Goal: Transaction & Acquisition: Purchase product/service

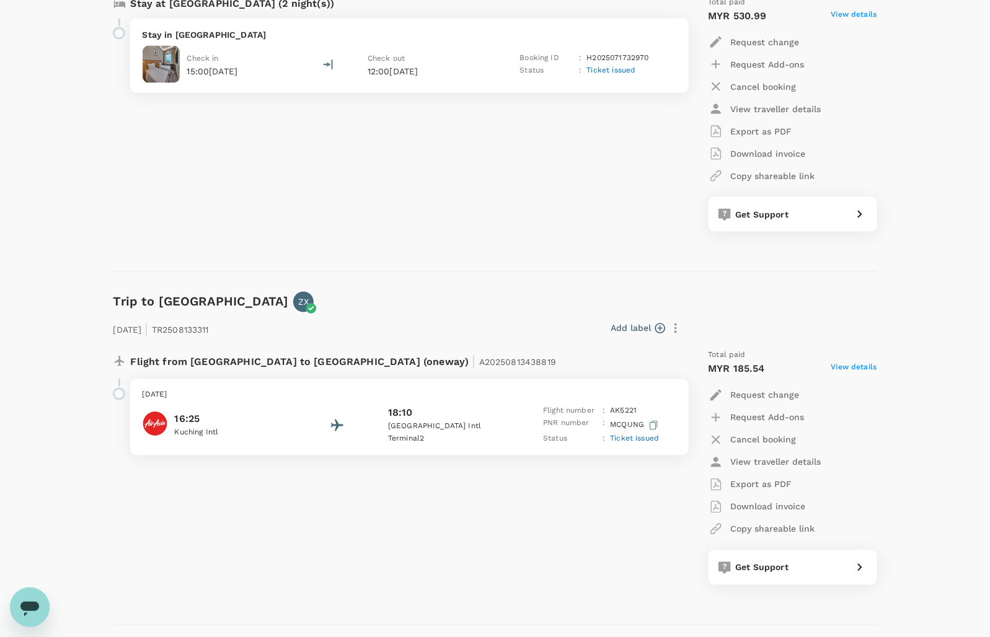
scroll to position [2867, 0]
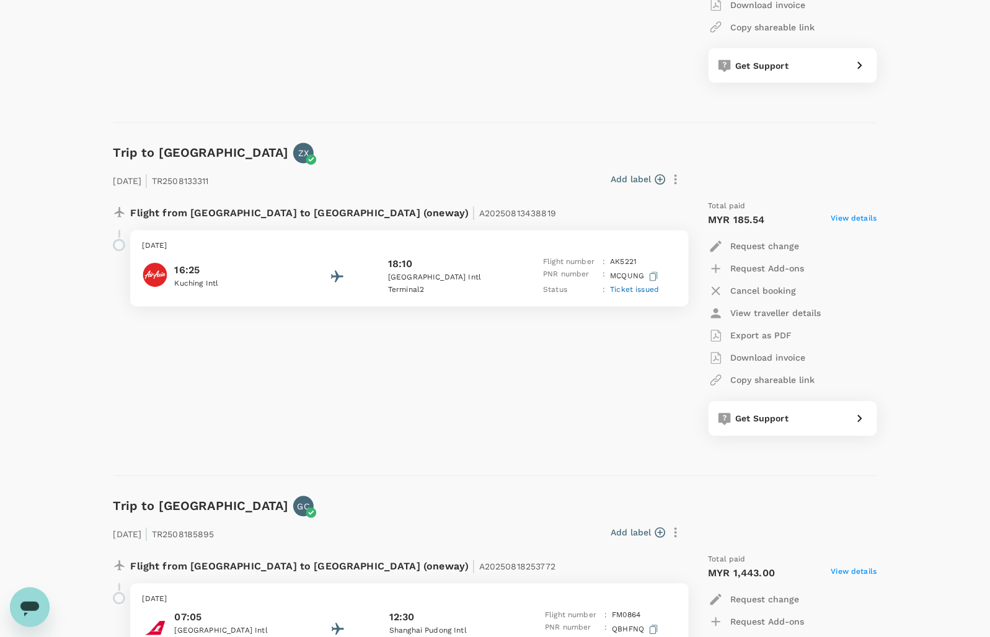
click at [333, 394] on div "Flight from Malaysia to Malaysia (oneway) | A20250813438819 Thursday, 21 Aug 20…" at bounding box center [394, 318] width 580 height 255
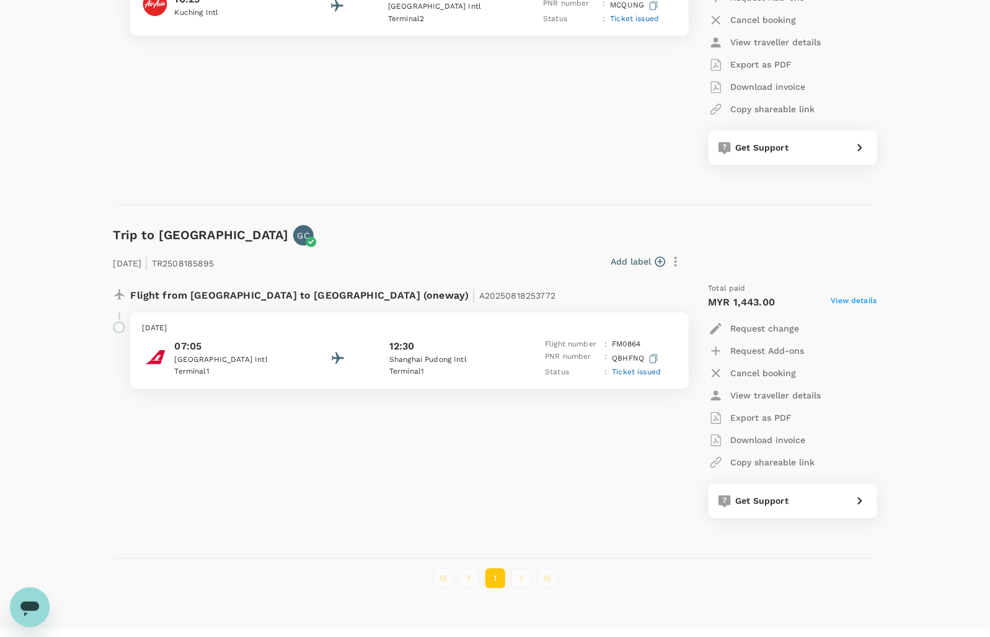
scroll to position [3160, 0]
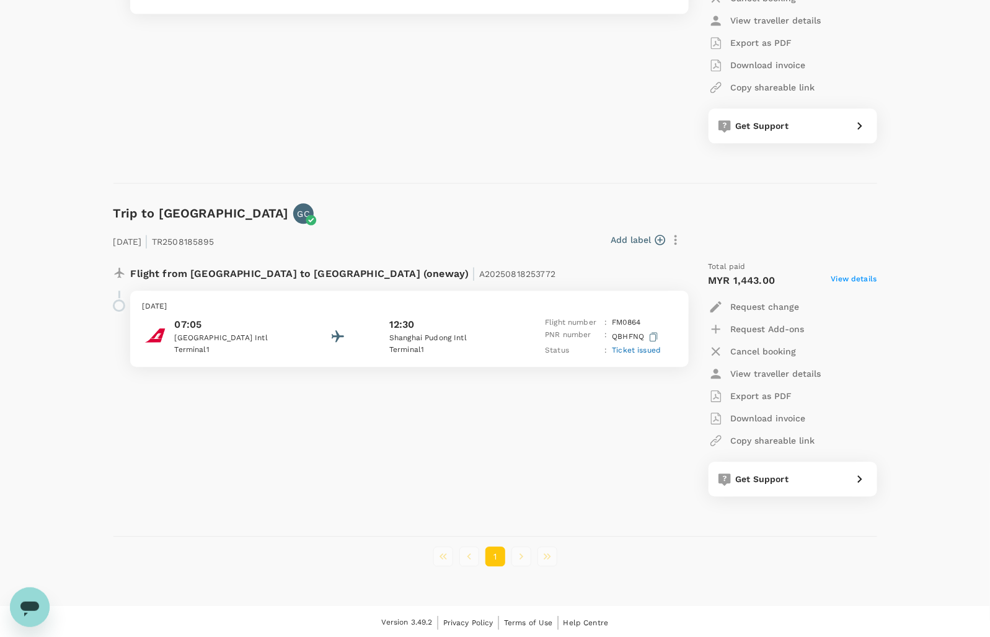
click at [519, 561] on li "pagination navigation" at bounding box center [521, 557] width 26 height 20
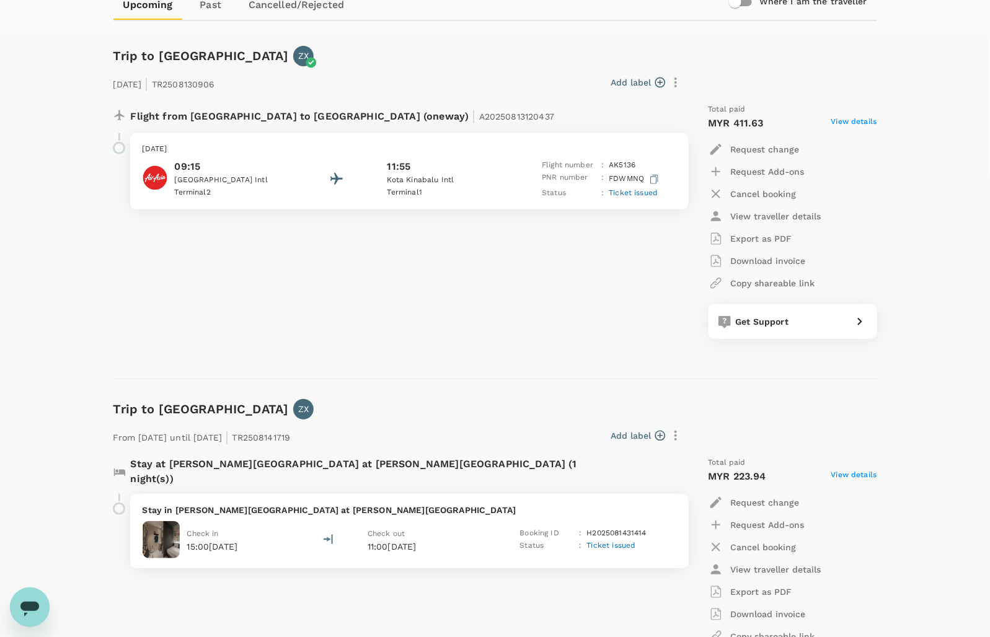
scroll to position [0, 0]
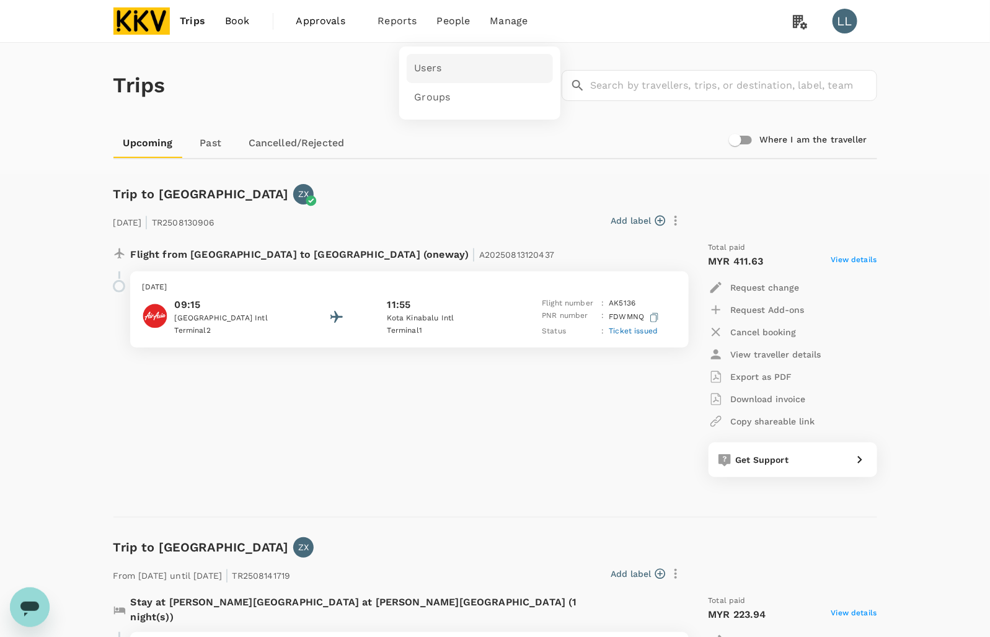
click at [425, 65] on span "Users" at bounding box center [427, 68] width 27 height 14
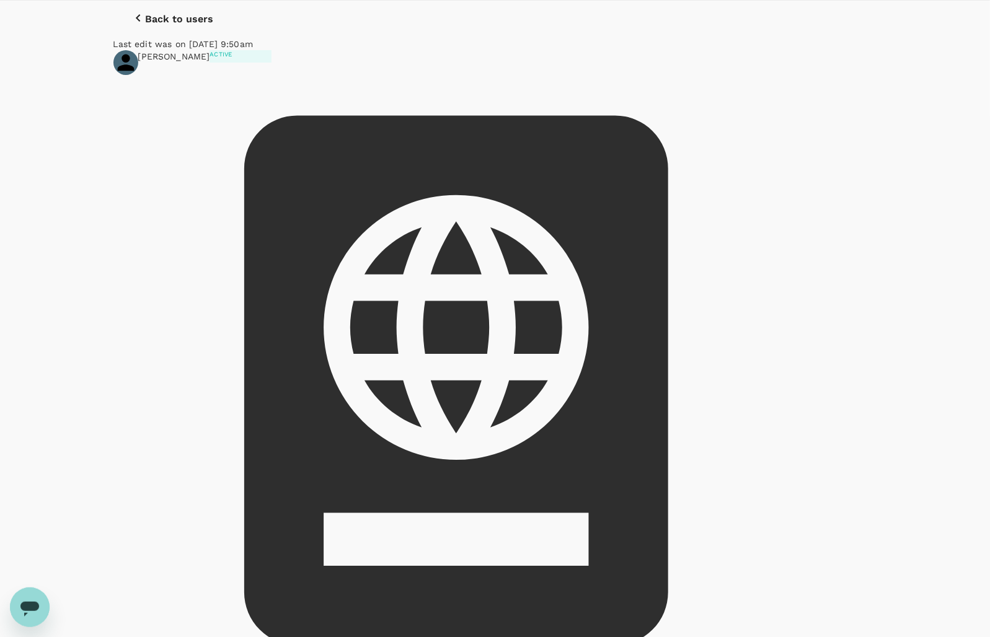
scroll to position [62, 0]
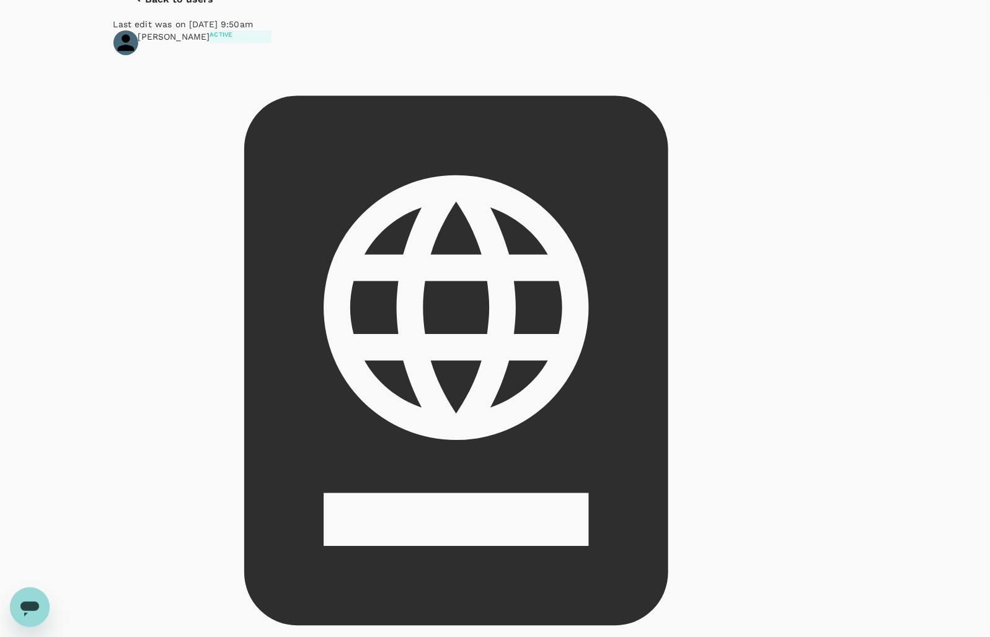
drag, startPoint x: 518, startPoint y: 194, endPoint x: 563, endPoint y: 194, distance: 45.2
click at [0, 0] on button "Accommodation" at bounding box center [0, 0] width 0 height 0
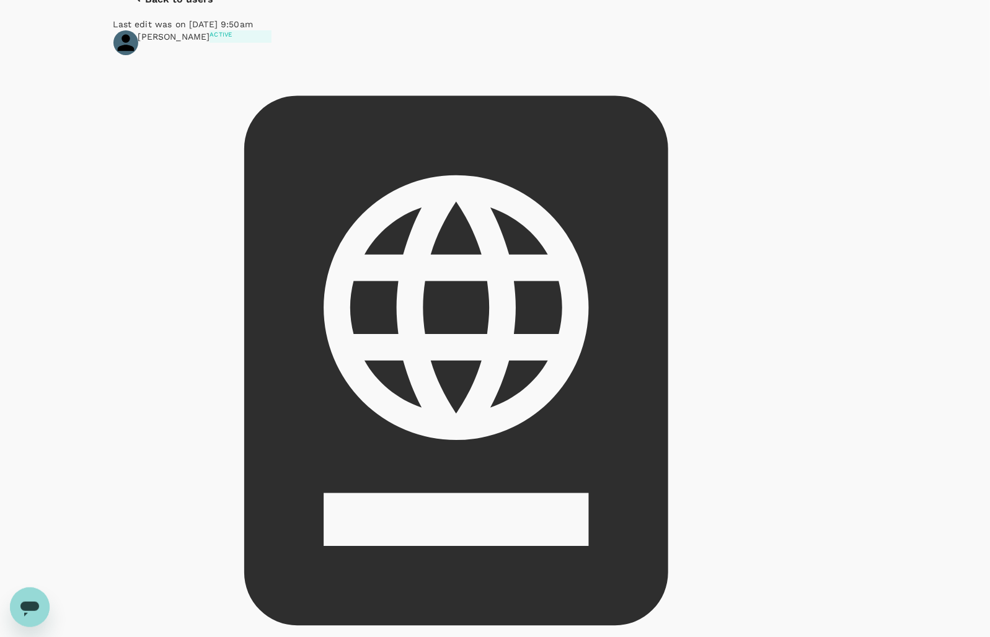
click at [727, 495] on div "Back to users Last edit was on 06 Aug 2025, 9:50am Cheng Shien Khei Active skch…" at bounding box center [495, 538] width 990 height 1114
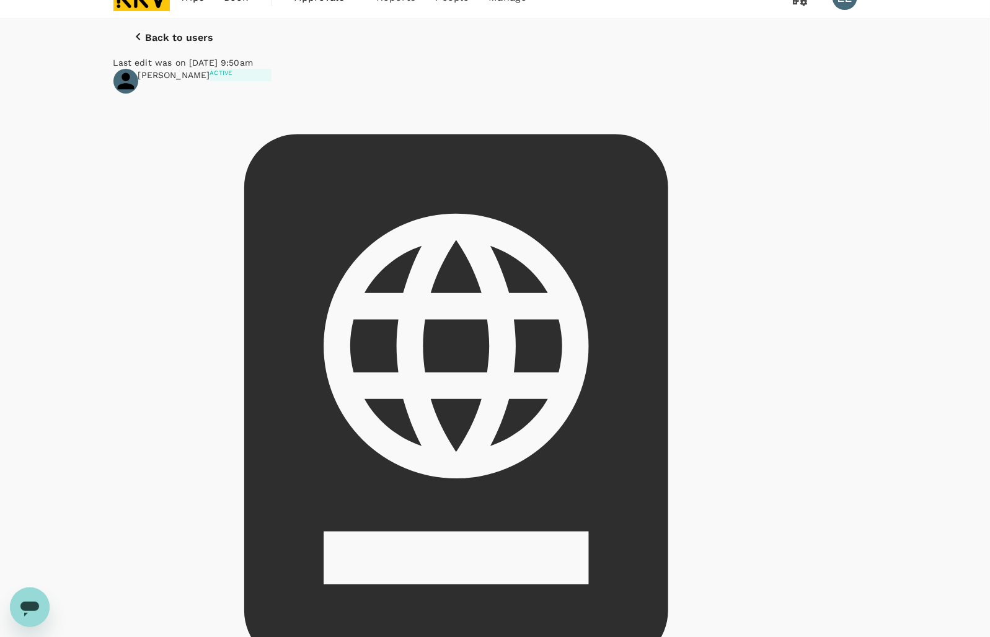
scroll to position [0, 0]
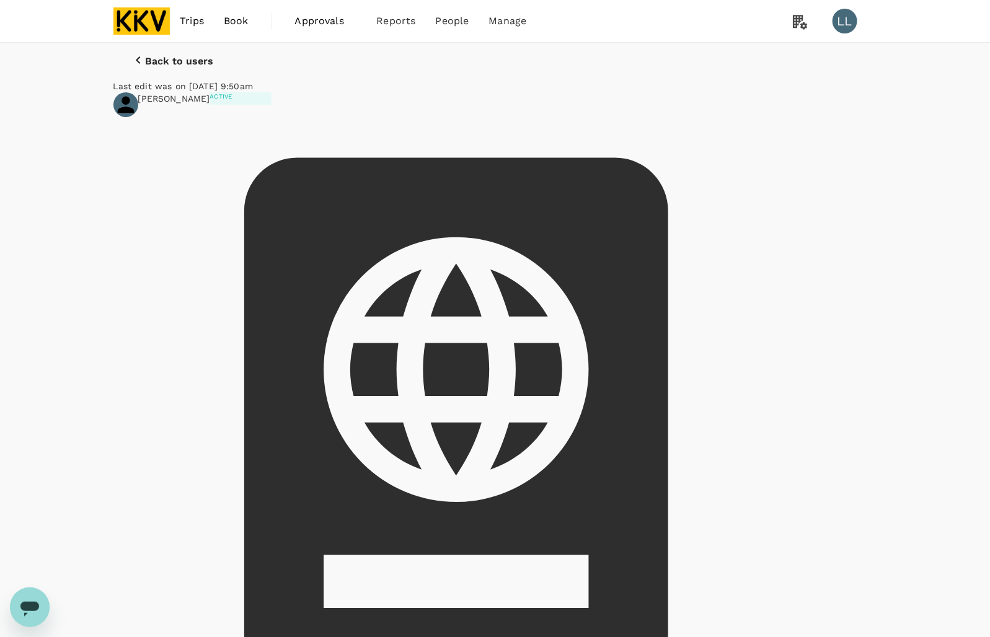
click at [200, 25] on span "Trips" at bounding box center [192, 21] width 24 height 15
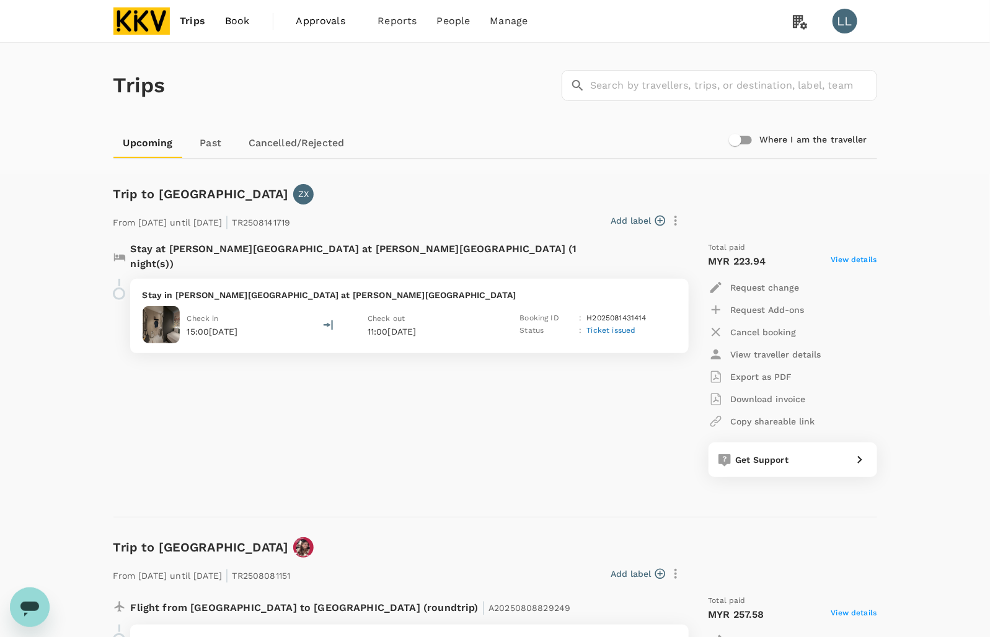
click at [206, 138] on link "Past" at bounding box center [211, 143] width 56 height 30
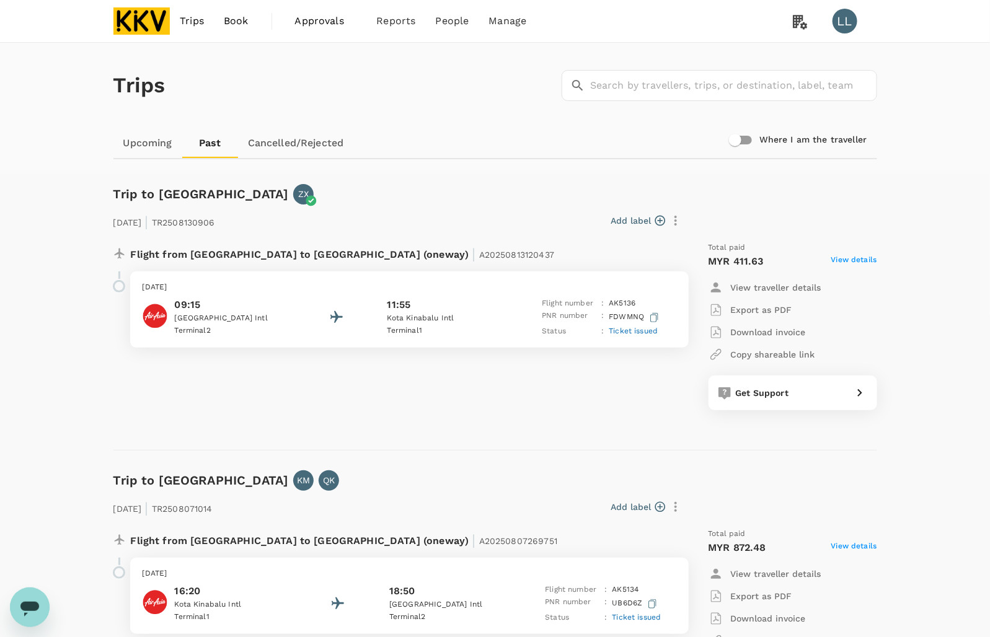
click at [487, 87] on div "Trips ​ ​" at bounding box center [492, 83] width 769 height 90
click at [522, 121] on div "Trips ​ ​" at bounding box center [492, 83] width 769 height 90
click at [136, 143] on link "Upcoming" at bounding box center [147, 143] width 69 height 30
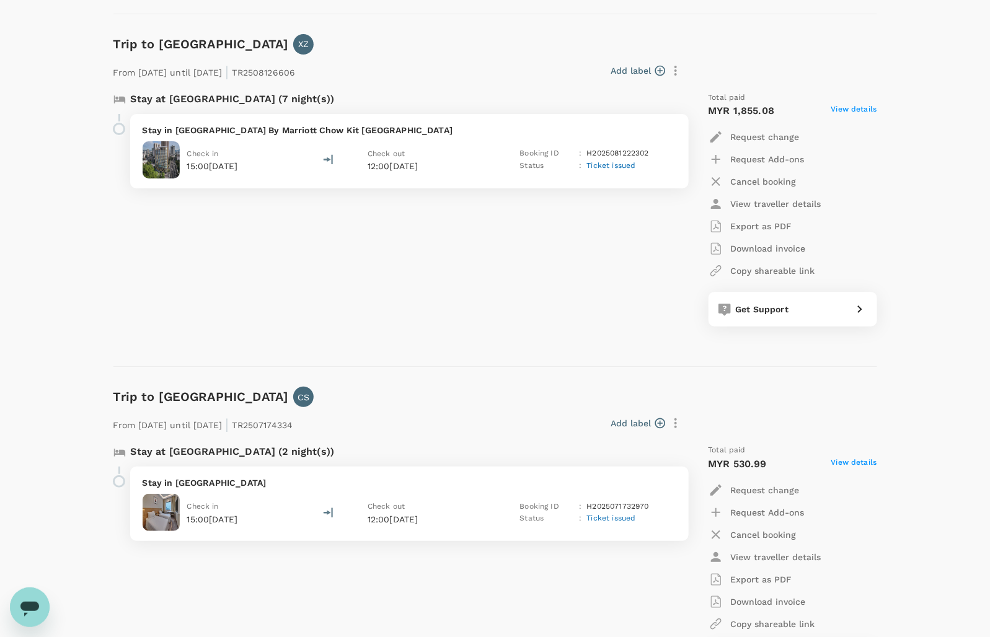
scroll to position [2014, 0]
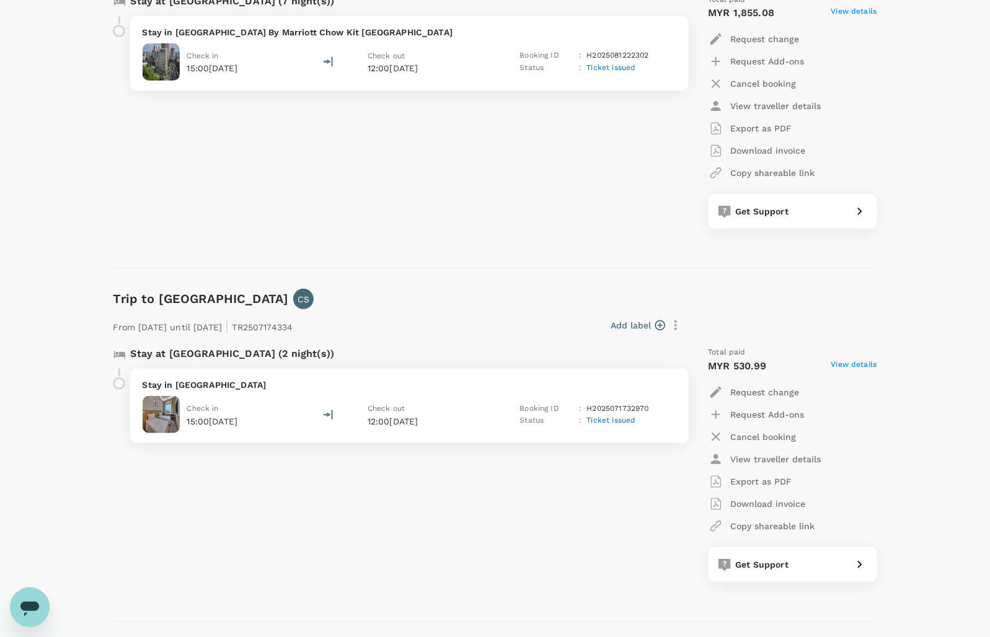
click at [574, 239] on div "Stay at Fairfield By Marriott Chow Kit Kuala Lumpur (7 night(s)) Stay in Fairfi…" at bounding box center [495, 116] width 764 height 265
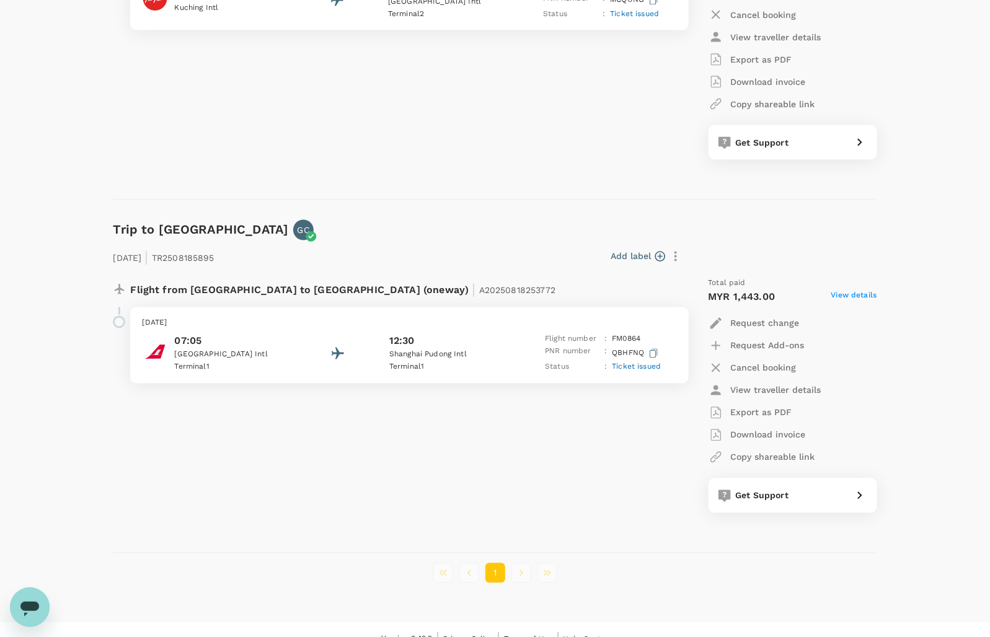
scroll to position [2807, 0]
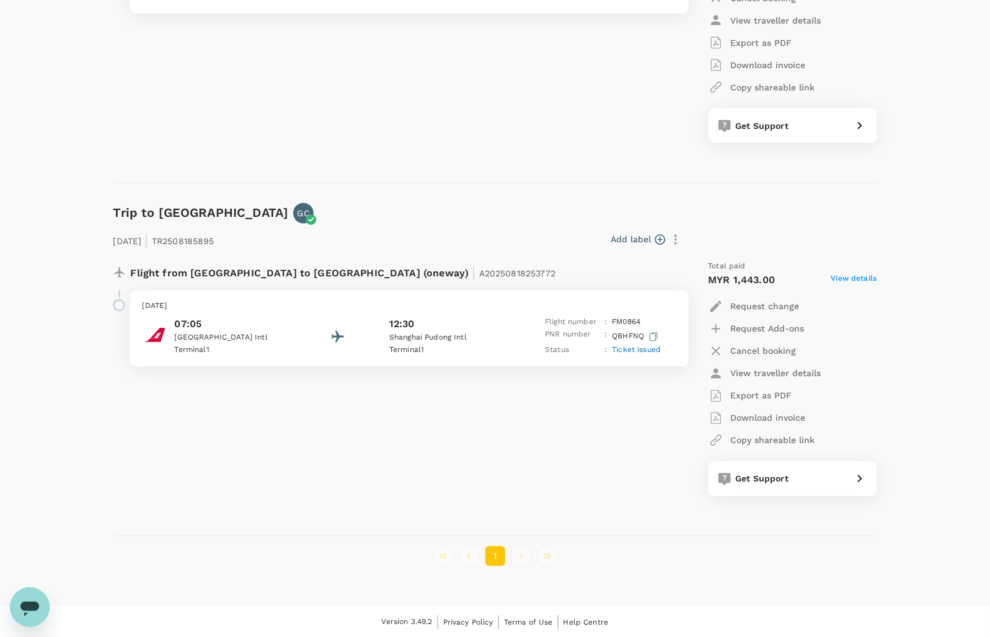
click at [363, 510] on div "Flight from Malaysia to China (oneway) | A20250818253772 Tuesday, 26 Aug 2025 0…" at bounding box center [495, 383] width 764 height 265
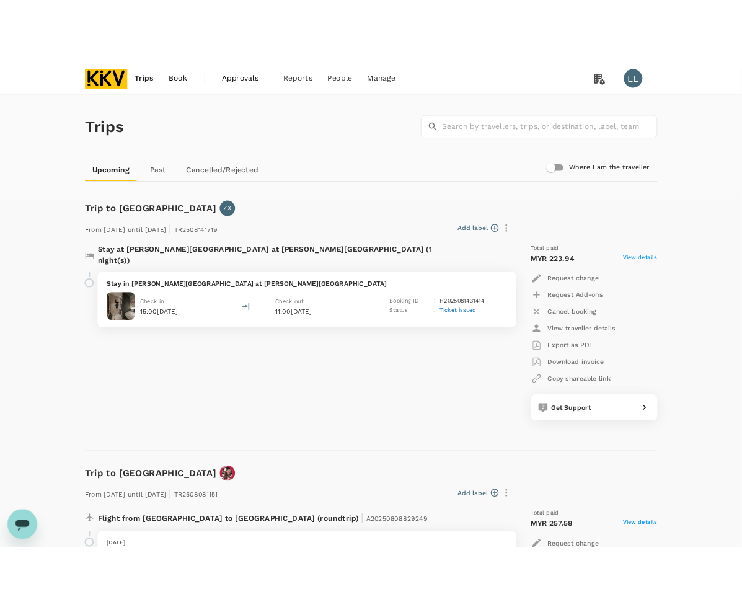
scroll to position [0, 0]
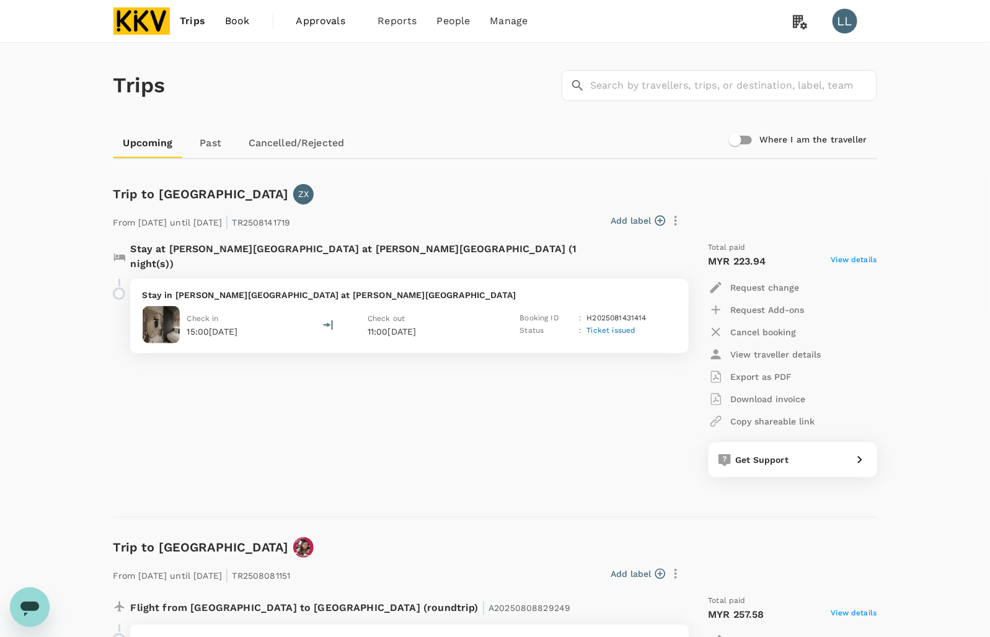
click at [429, 101] on div "Trips ​ ​" at bounding box center [492, 83] width 769 height 90
click at [133, 19] on img at bounding box center [141, 20] width 57 height 27
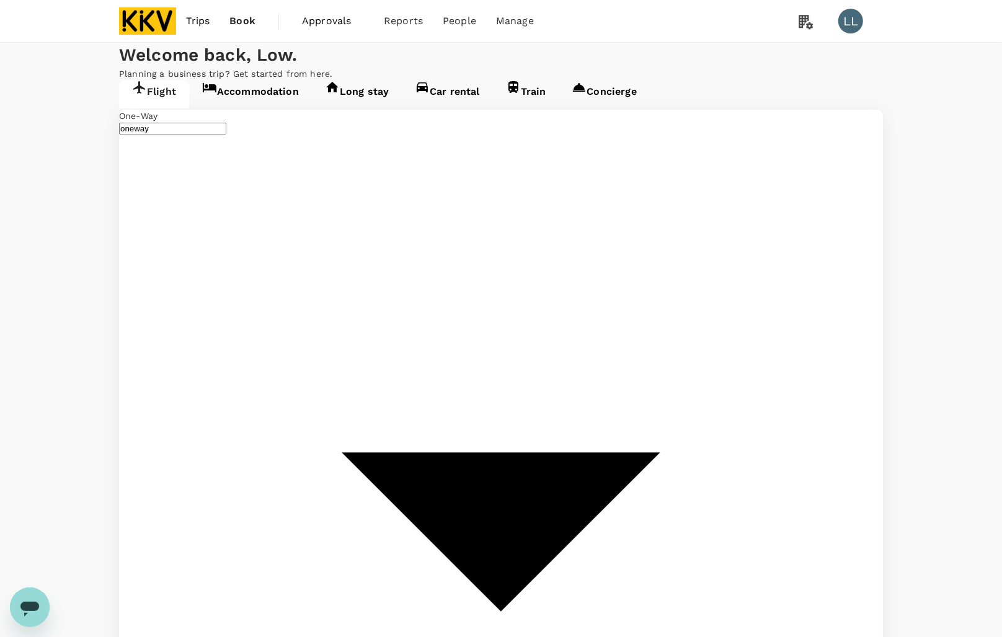
type input "Kuala Lumpur Intl (KUL)"
type input "Shanghai Pudong Intl (PVG)"
type input "Kuala Lumpur Intl (KUL)"
type input "Shanghai Pudong Intl (PVG)"
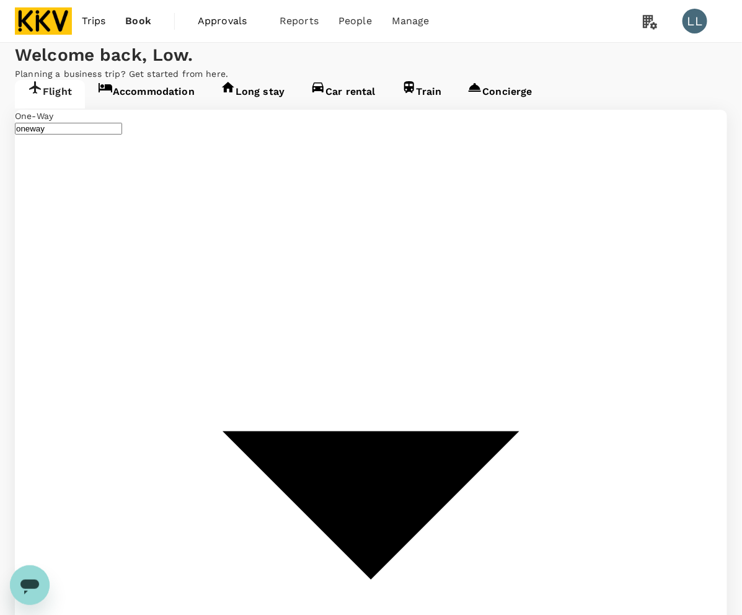
click at [569, 68] on div "Welcome back , Low ." at bounding box center [371, 55] width 712 height 25
type input "Sultan Ismail Intl (JHB)"
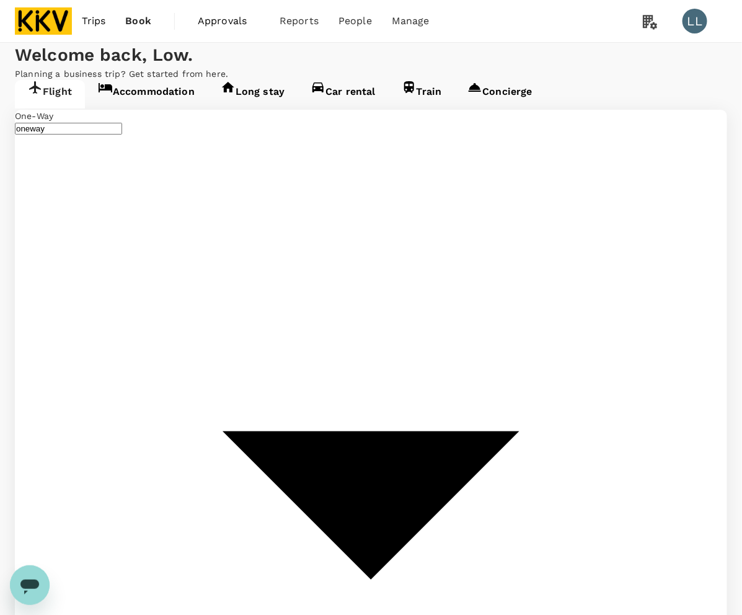
scroll to position [0, 7]
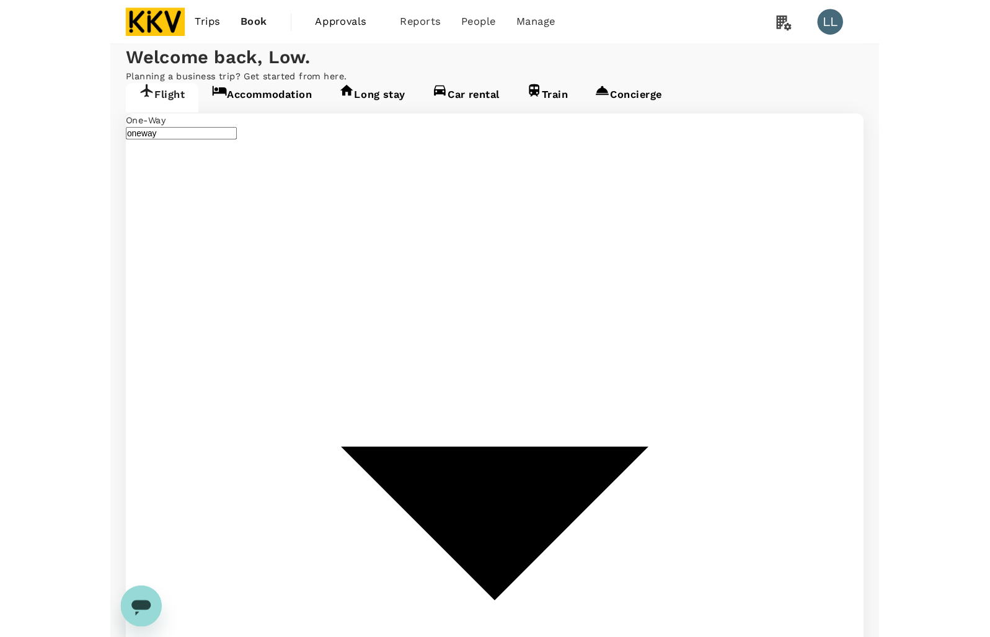
scroll to position [0, 0]
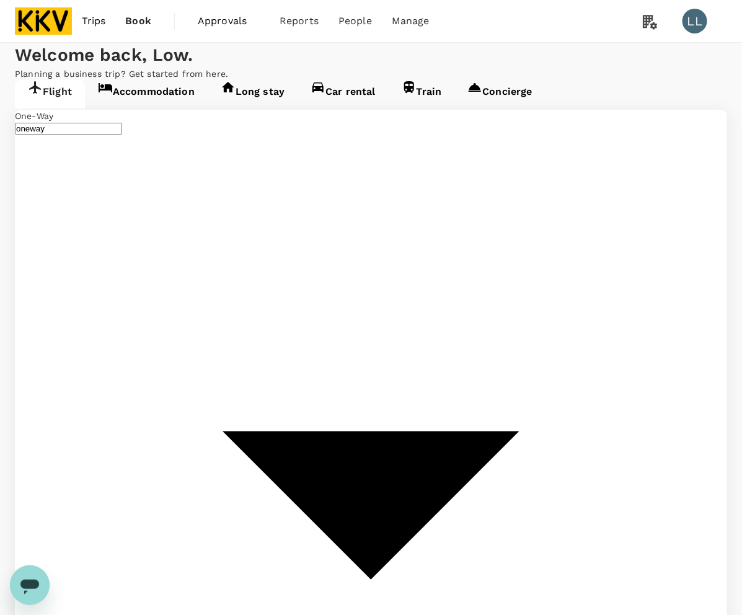
type input "s"
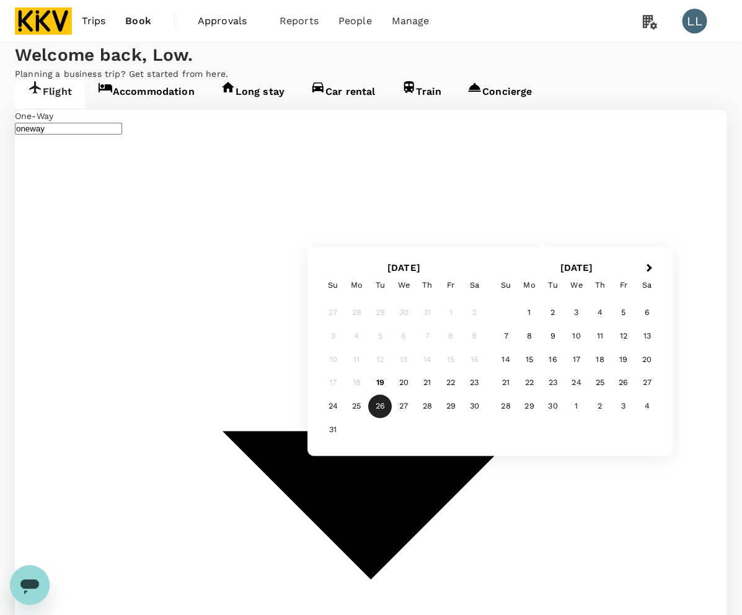
type input "Sultan Abdul Aziz Shah (SZB)"
click at [426, 382] on div "21" at bounding box center [428, 383] width 24 height 24
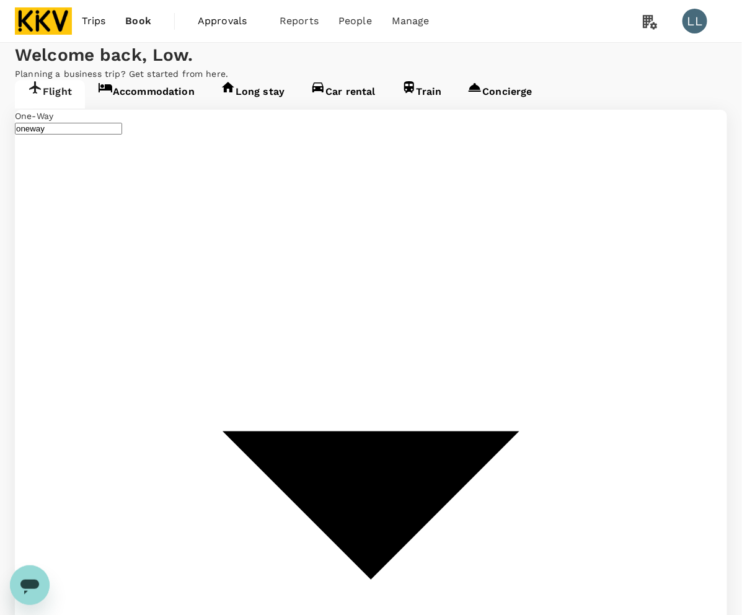
type input "roundtrip"
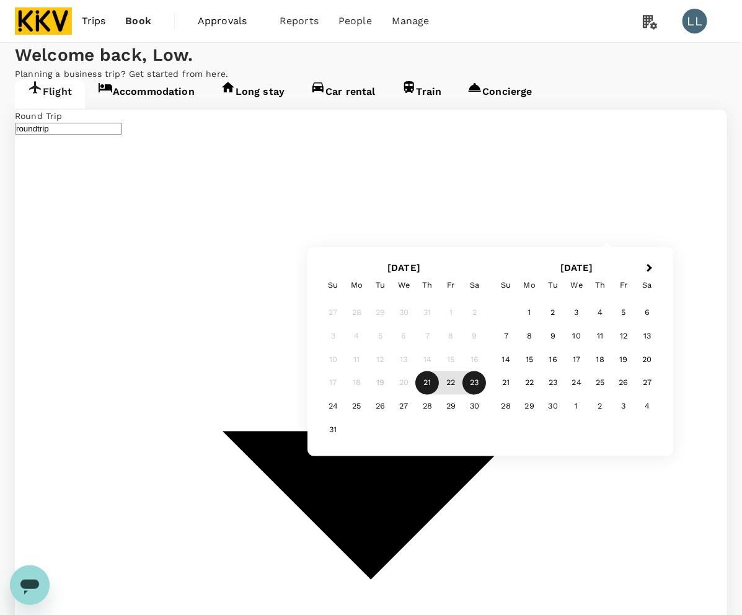
drag, startPoint x: 471, startPoint y: 381, endPoint x: 448, endPoint y: 376, distance: 23.5
click at [472, 381] on div "23" at bounding box center [475, 383] width 24 height 24
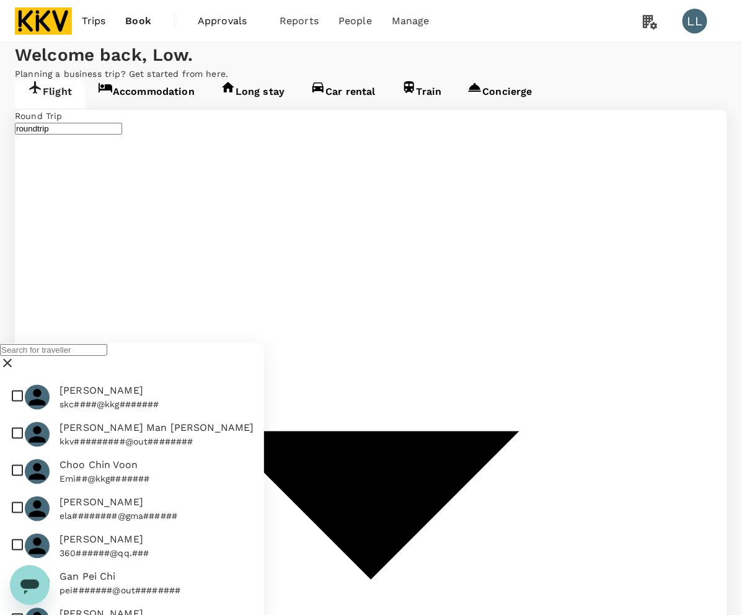
click at [87, 399] on span "Cheng Shien Khei" at bounding box center [110, 391] width 100 height 15
checkbox input "true"
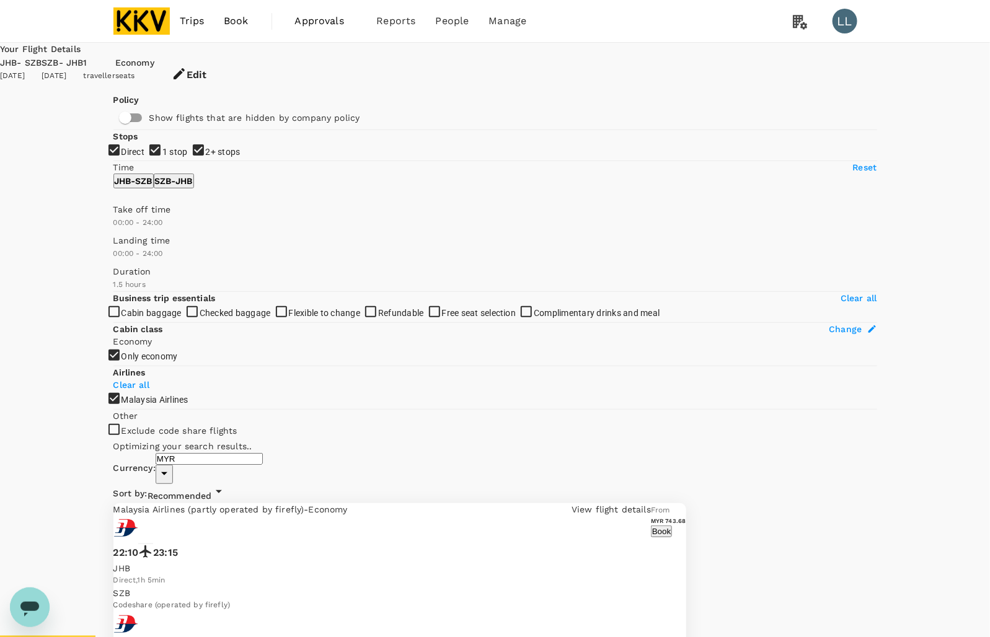
click at [206, 157] on span "2+ stops" at bounding box center [223, 152] width 35 height 10
click at [164, 252] on input "2+ stops" at bounding box center [495, 318] width 990 height 637
checkbox input "false"
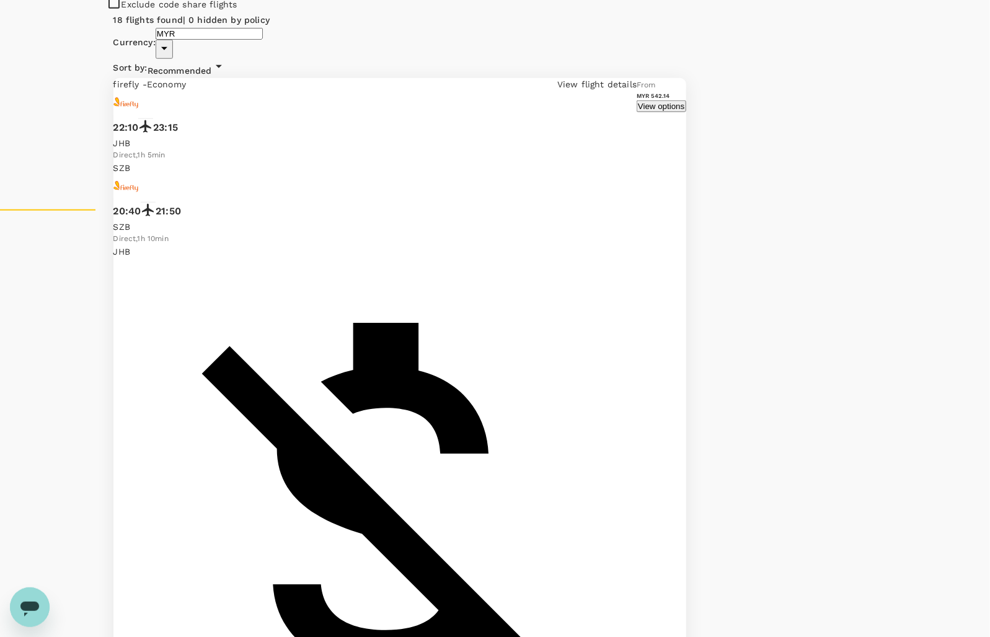
scroll to position [465, 0]
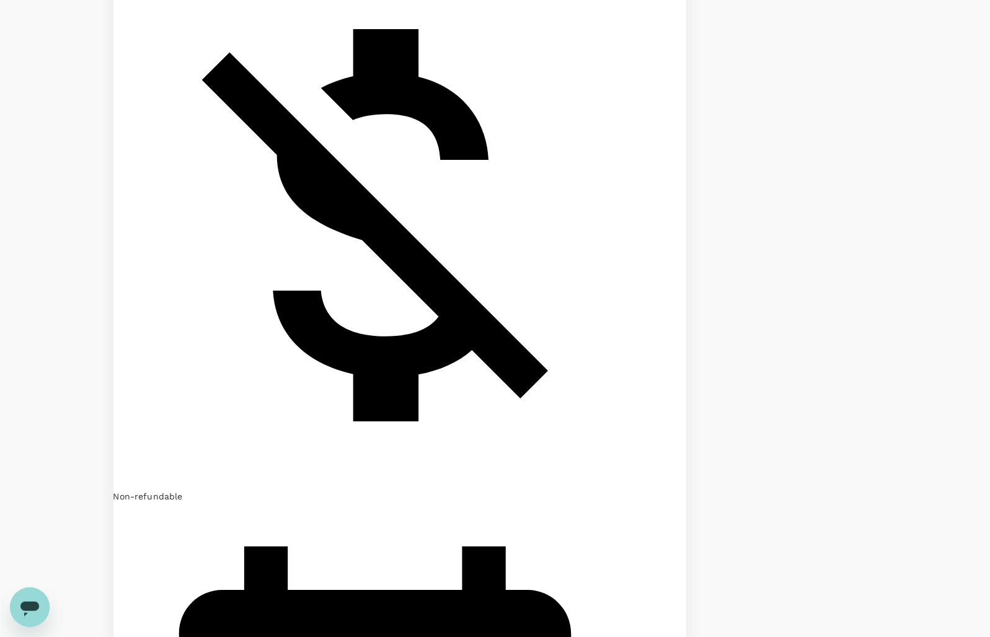
scroll to position [736, 0]
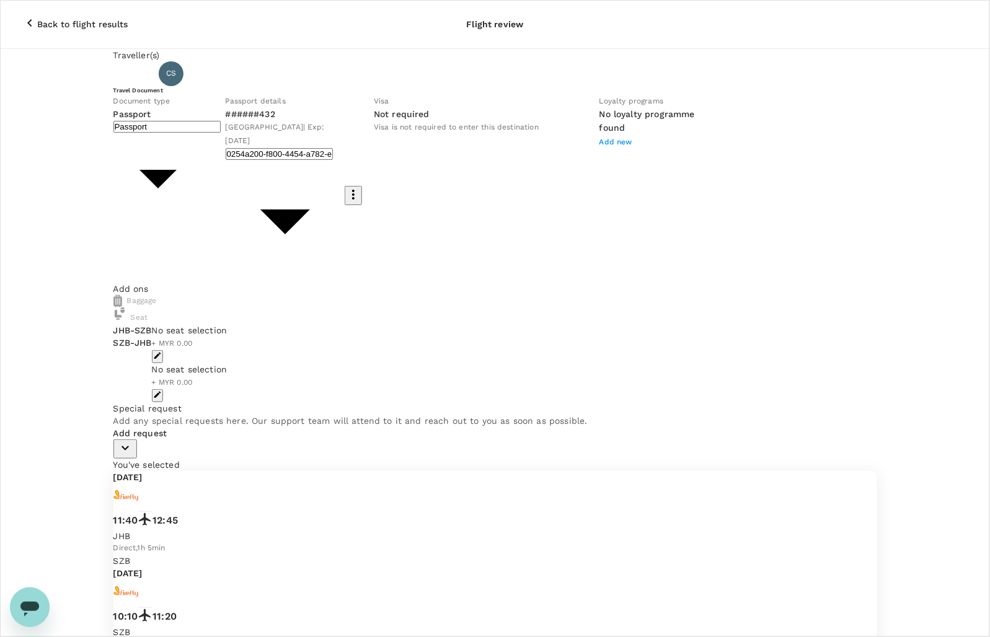
click at [298, 167] on body "Back to flight results Flight review Traveller(s) Traveller 1 : CS Cheng Shien …" at bounding box center [495, 396] width 990 height 792
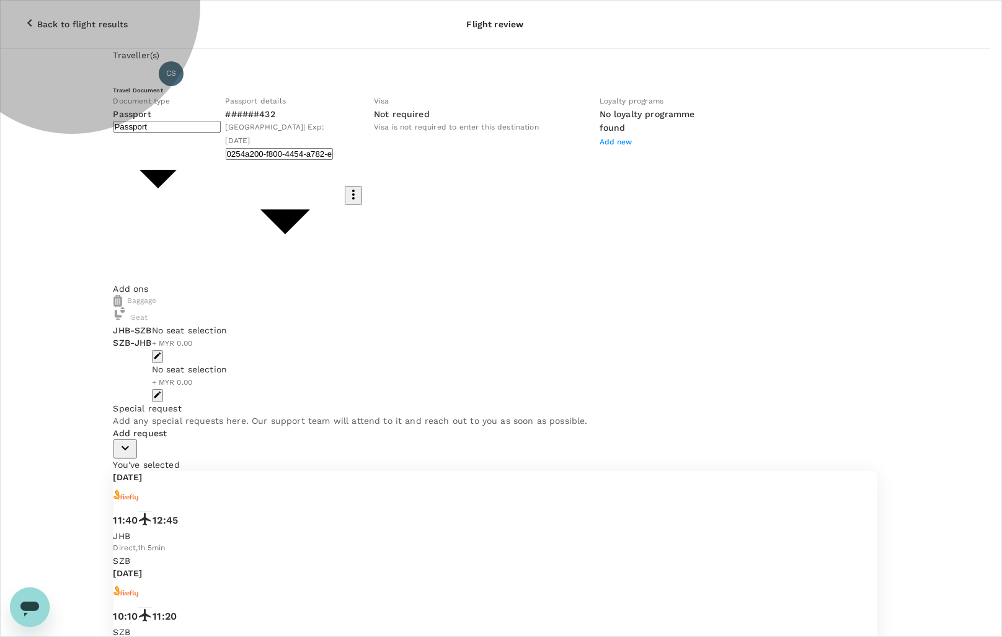
type input "Id card"
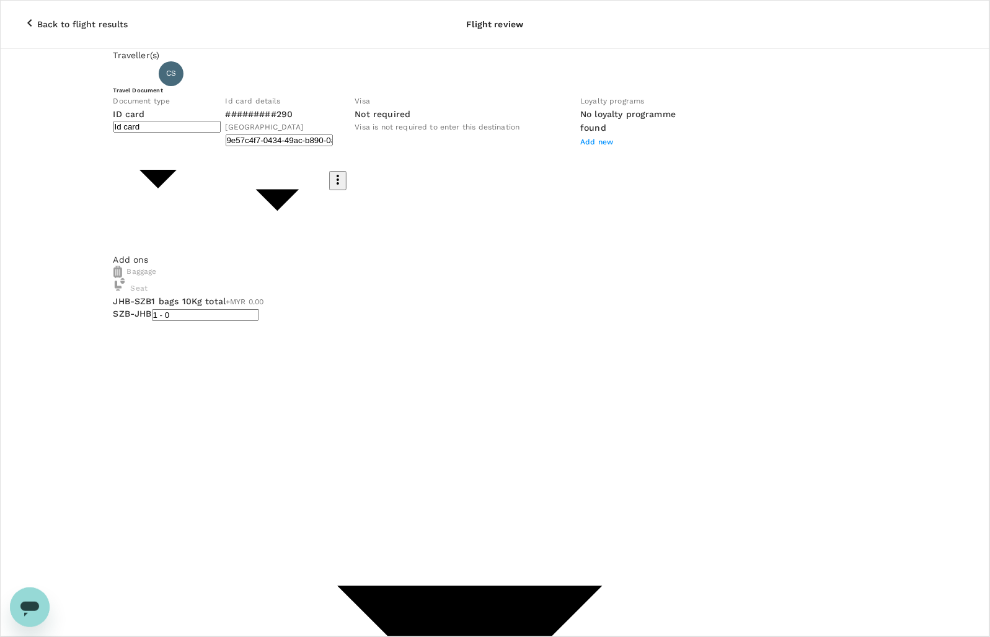
click at [20, 11] on button "Back to flight results" at bounding box center [75, 24] width 140 height 37
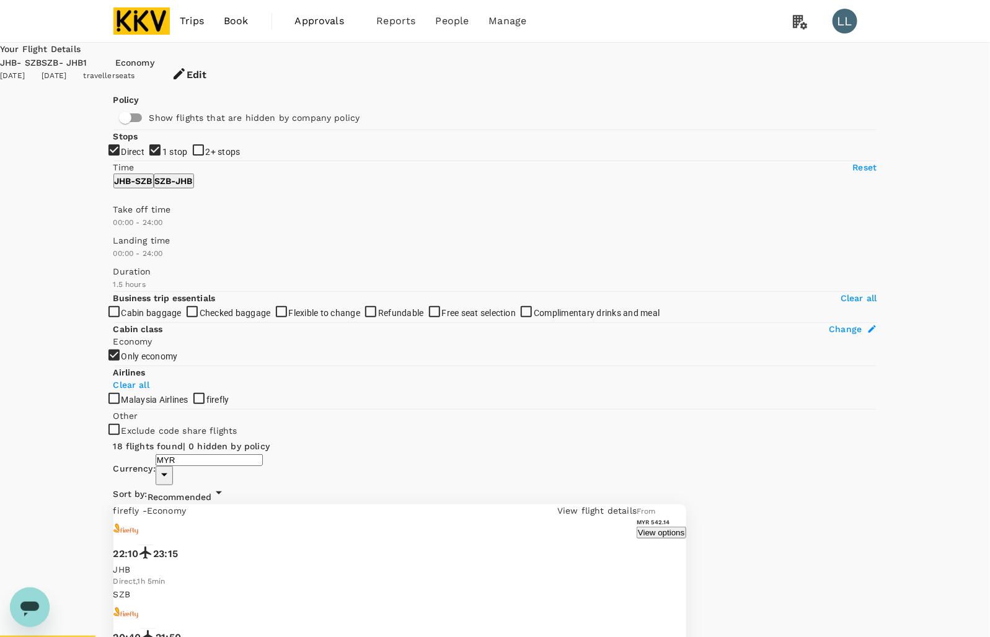
drag, startPoint x: 950, startPoint y: 327, endPoint x: 943, endPoint y: 311, distance: 17.5
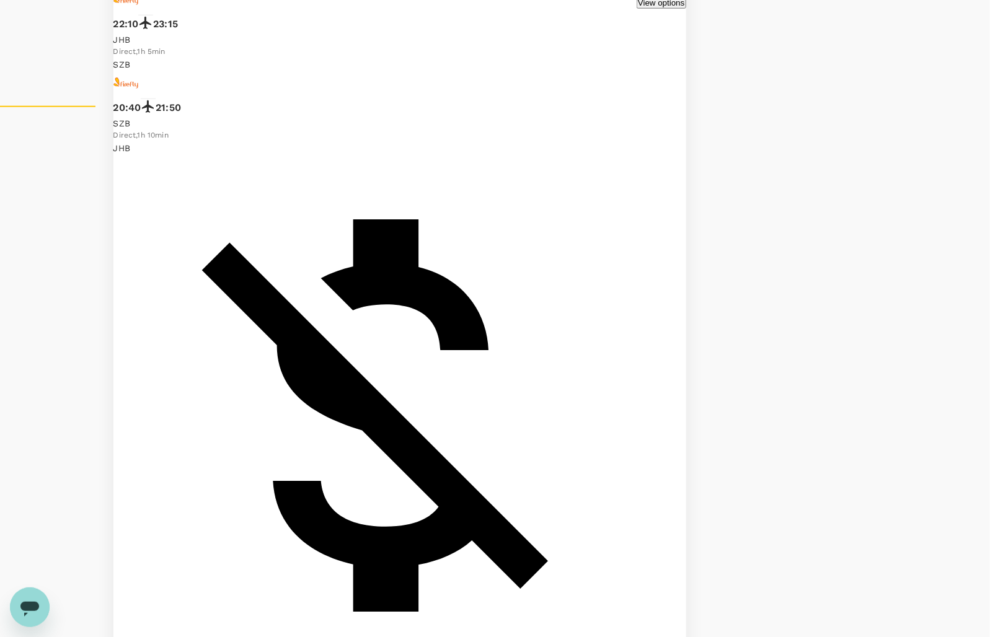
scroll to position [620, 0]
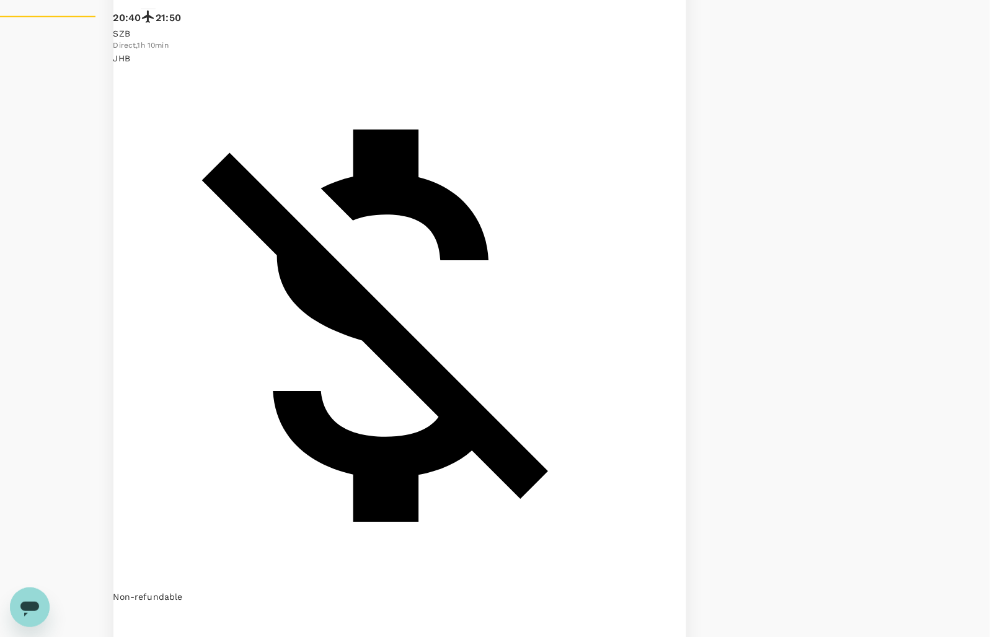
drag, startPoint x: 677, startPoint y: 280, endPoint x: 186, endPoint y: 387, distance: 503.2
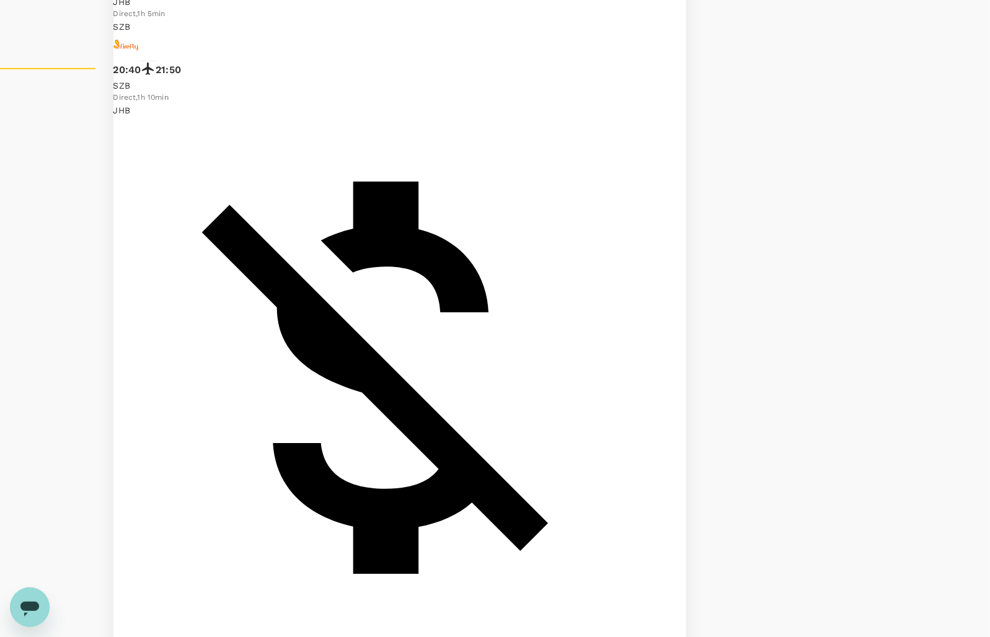
scroll to position [542, 0]
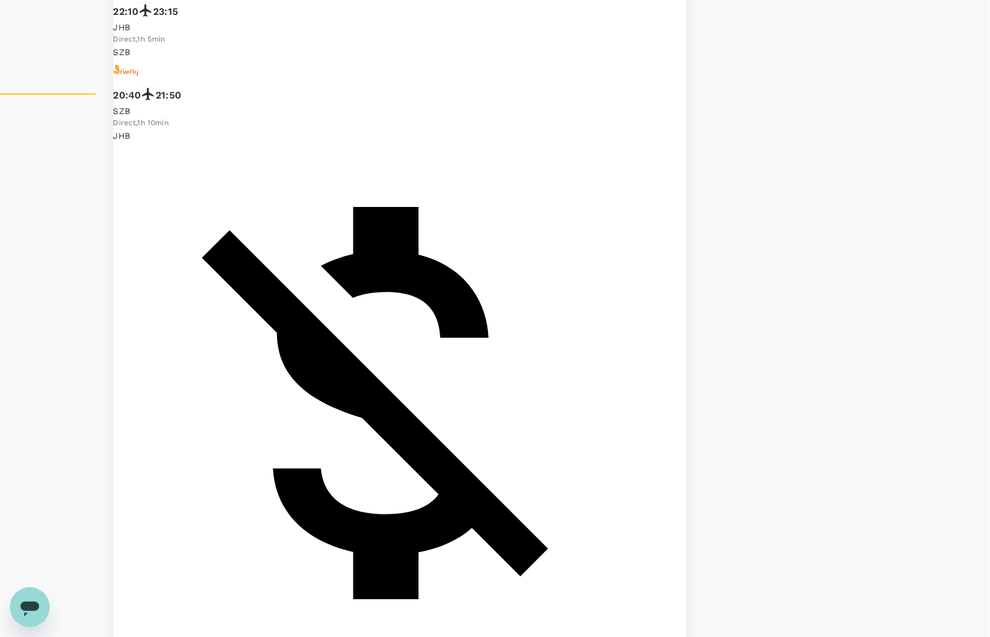
drag, startPoint x: 909, startPoint y: 212, endPoint x: 902, endPoint y: 183, distance: 29.3
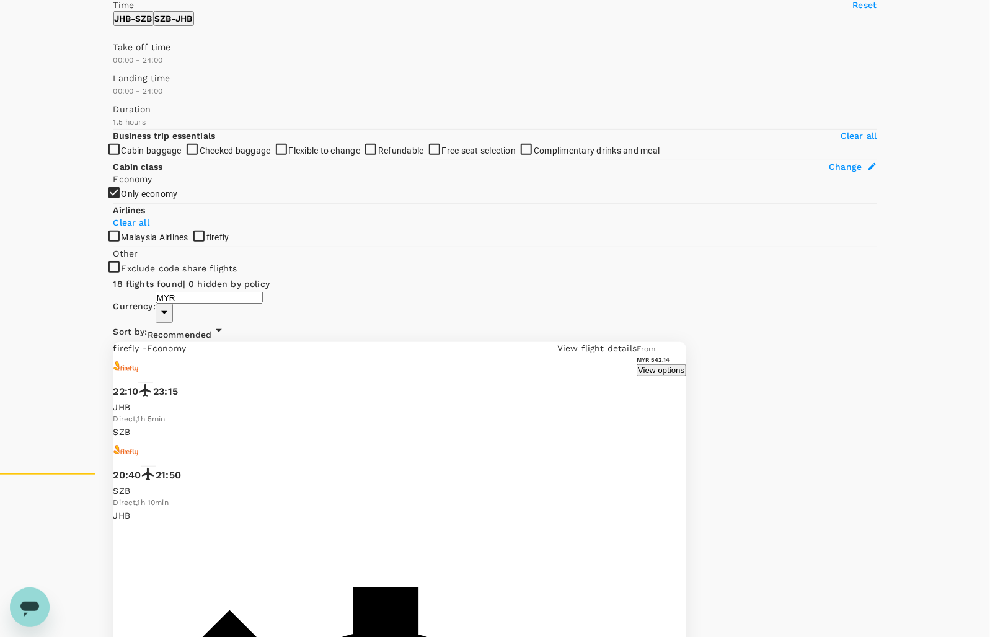
scroll to position [0, 0]
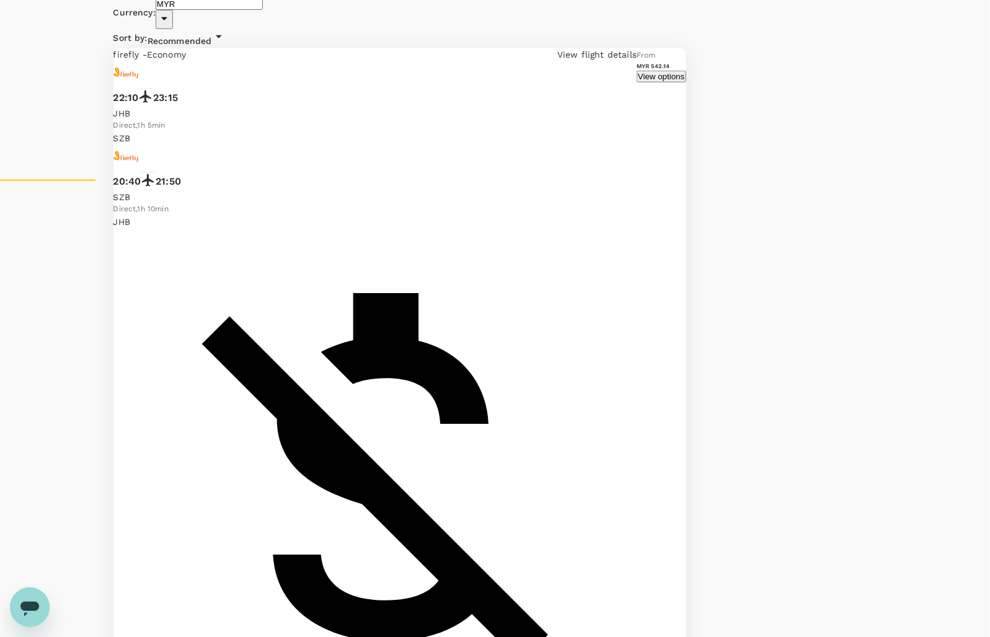
scroll to position [465, 0]
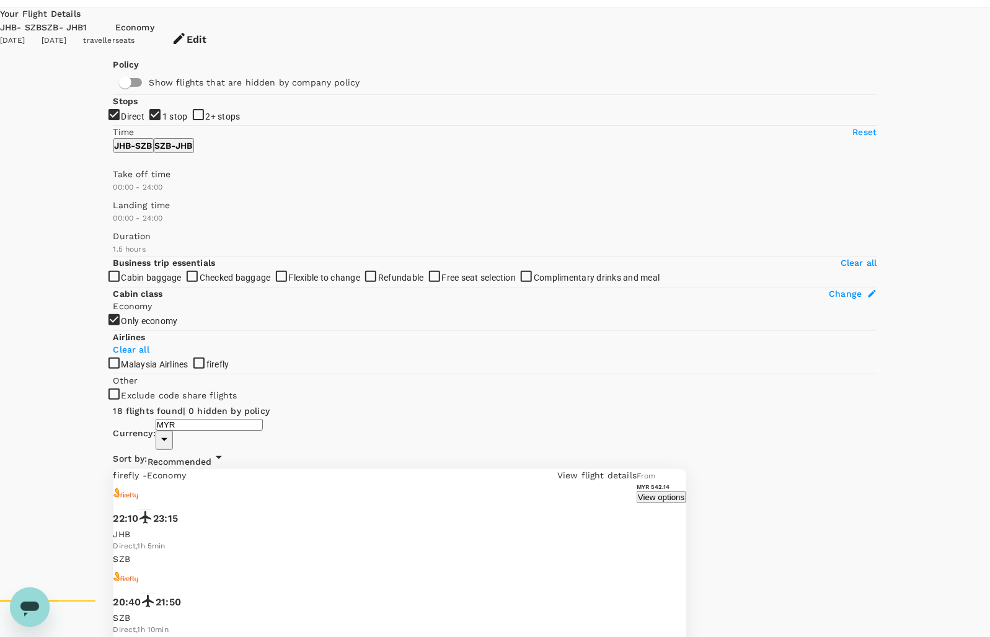
scroll to position [0, 0]
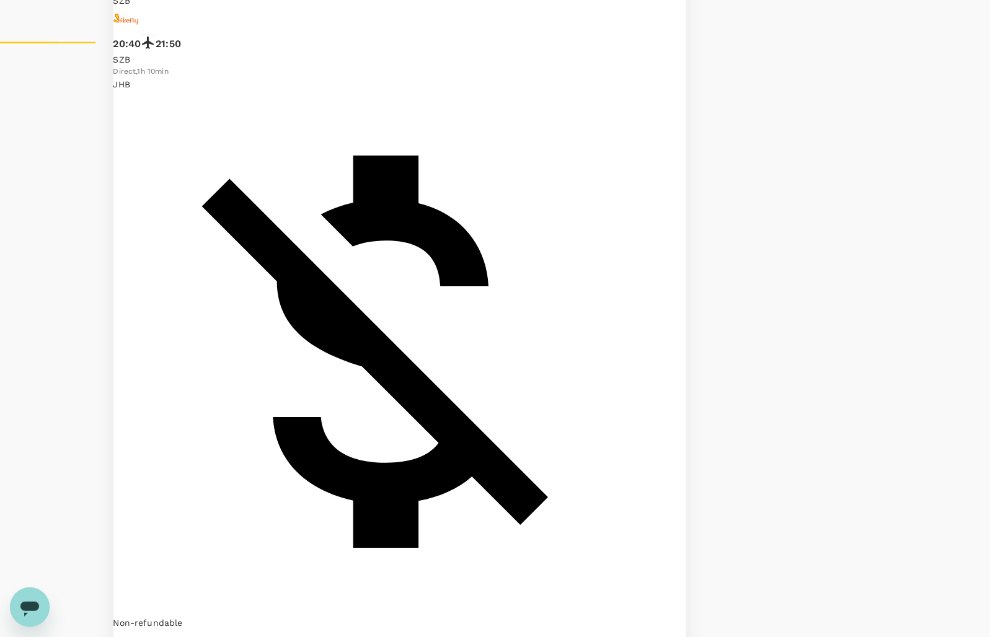
scroll to position [620, 0]
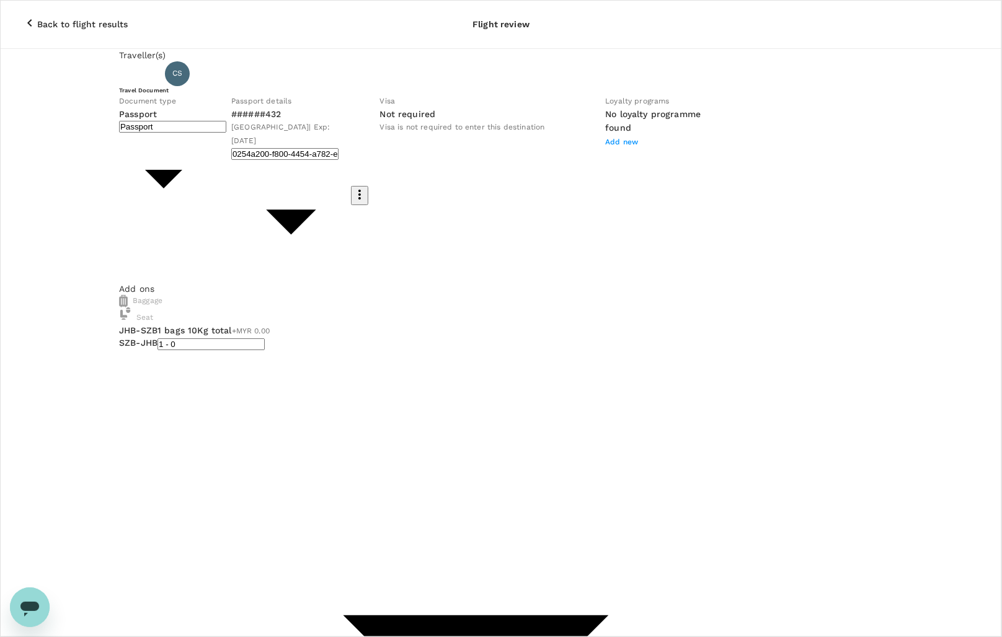
type input "Id card"
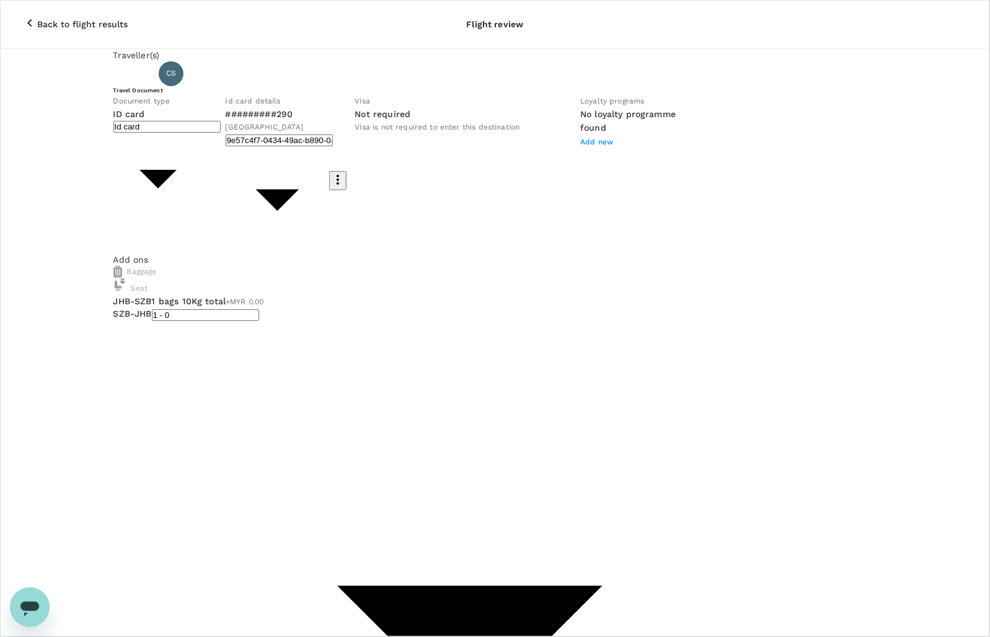
drag, startPoint x: 794, startPoint y: 540, endPoint x: 761, endPoint y: 535, distance: 33.9
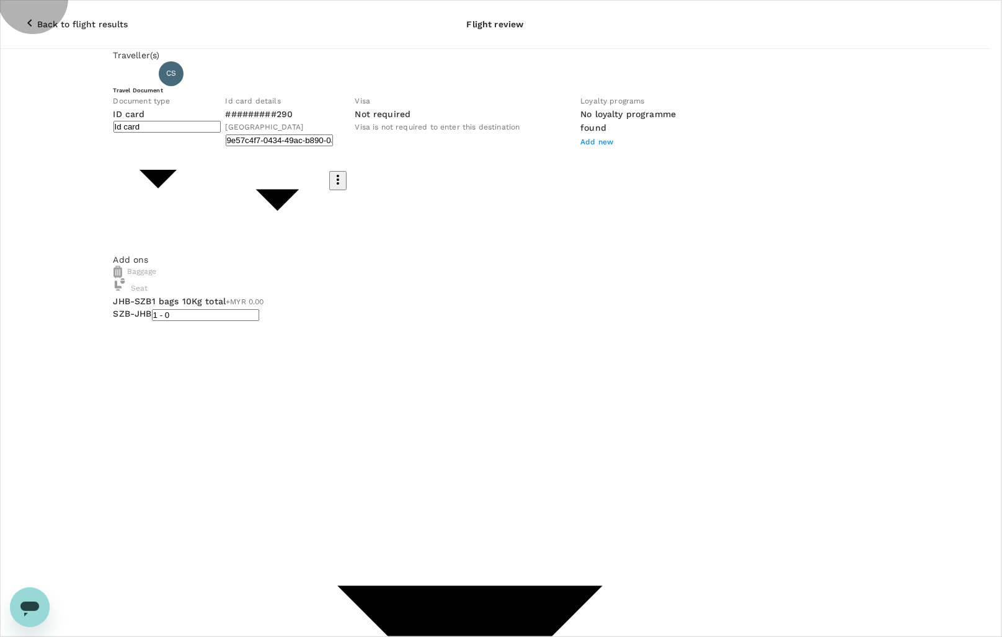
type input "9e431c6f-2823-4cc2-be3e-fbfab332714f"
drag, startPoint x: 748, startPoint y: 159, endPoint x: 747, endPoint y: 135, distance: 24.2
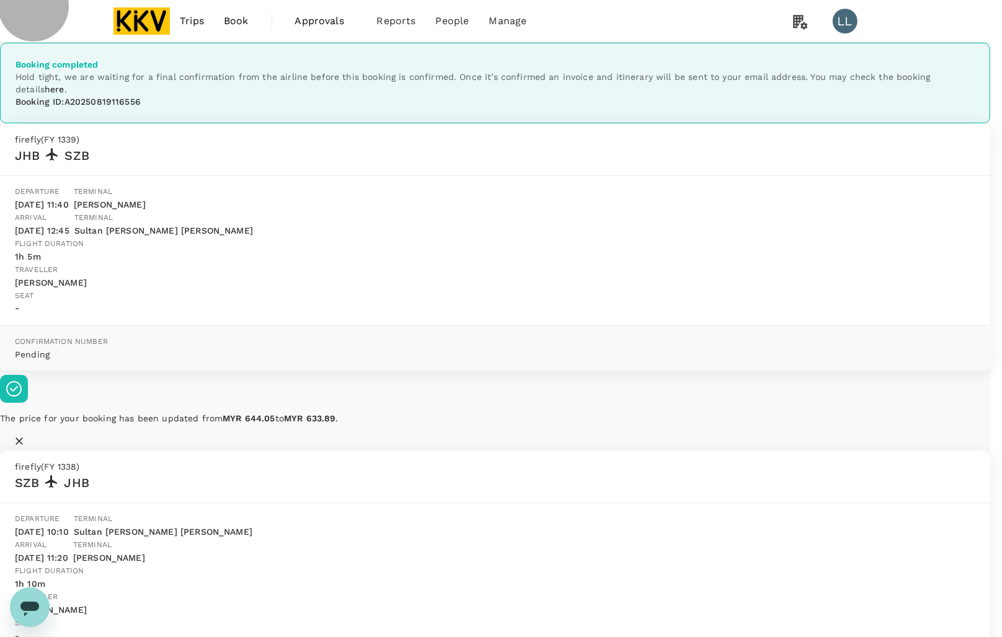
drag, startPoint x: 726, startPoint y: 395, endPoint x: 708, endPoint y: 392, distance: 18.1
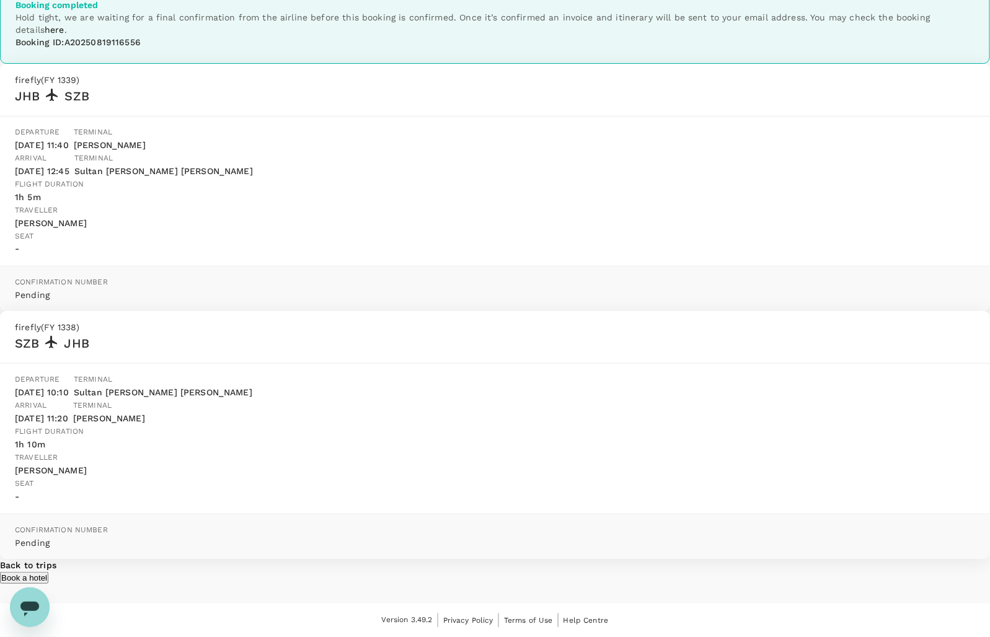
scroll to position [223, 0]
click at [540, 559] on p "Back to trips" at bounding box center [495, 565] width 990 height 12
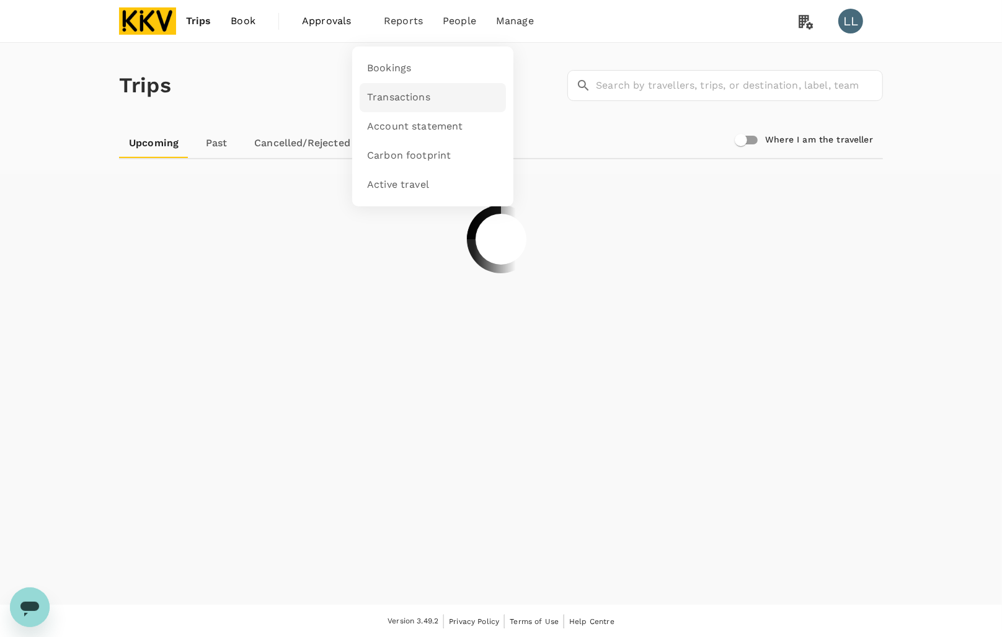
click at [388, 95] on span "Transactions" at bounding box center [398, 97] width 63 height 14
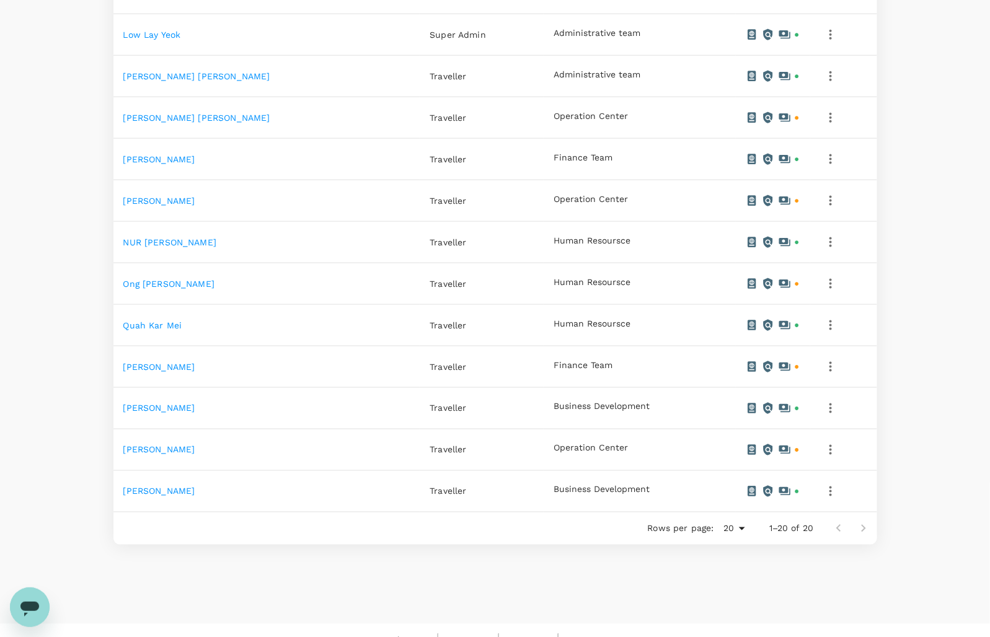
scroll to position [642, 0]
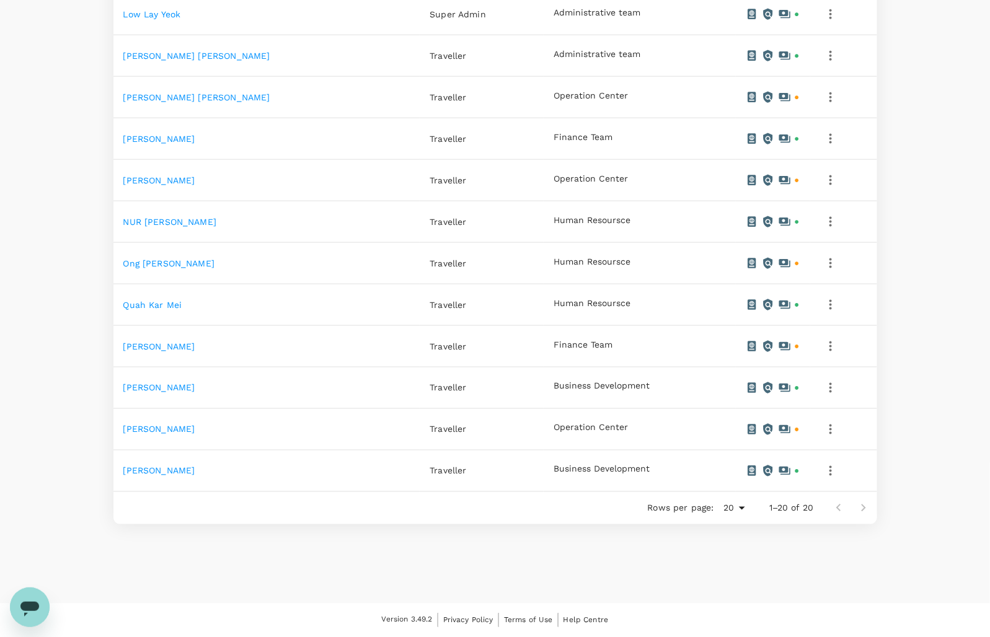
click at [181, 472] on link "[PERSON_NAME]" at bounding box center [159, 471] width 72 height 10
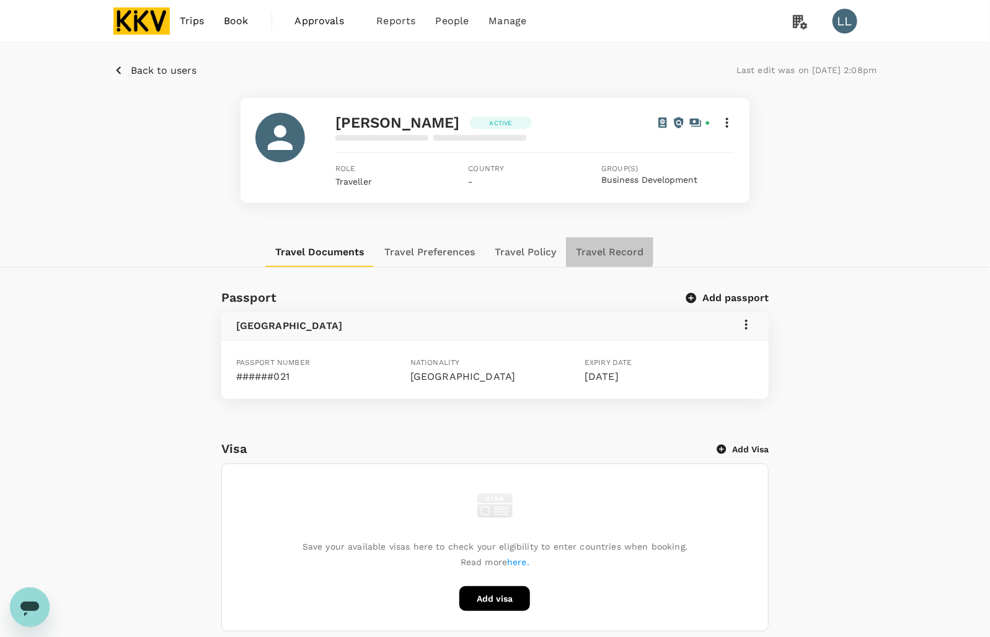
click at [588, 240] on button "Travel Record" at bounding box center [609, 252] width 87 height 30
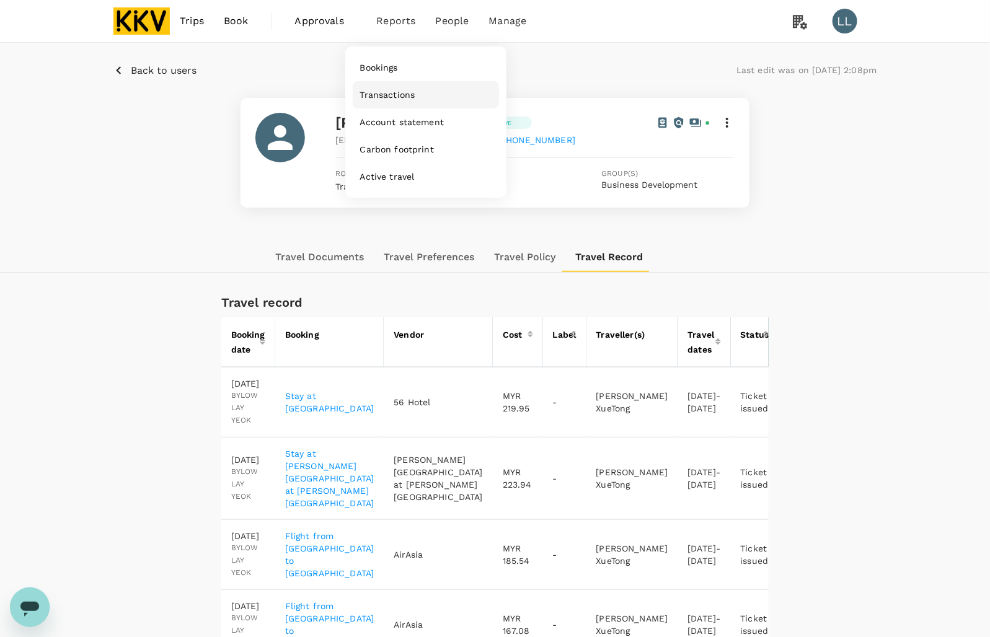
click at [381, 96] on span "Transactions" at bounding box center [387, 95] width 55 height 12
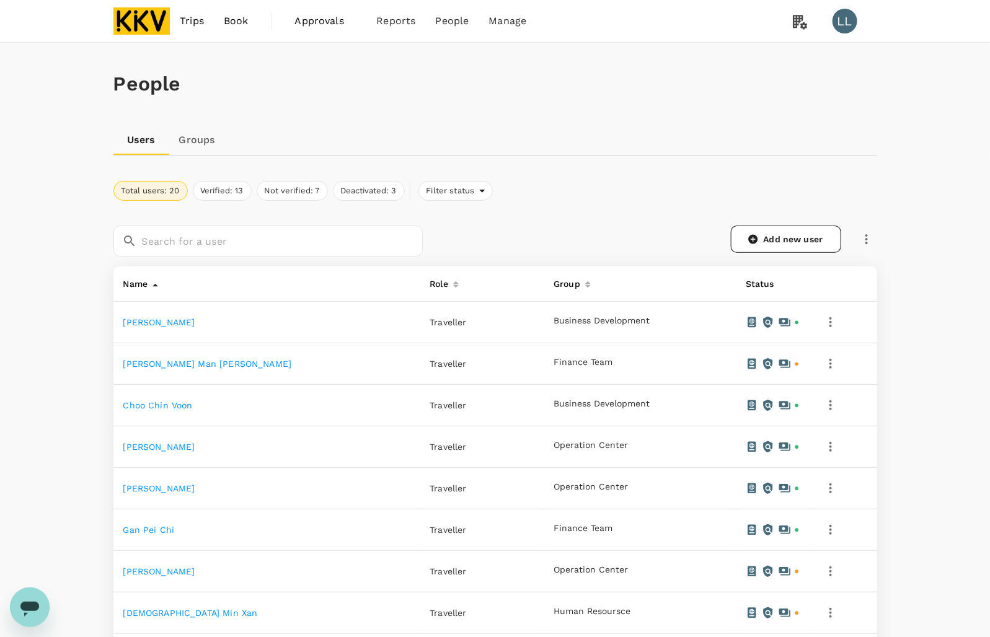
click at [183, 324] on link "[PERSON_NAME]" at bounding box center [159, 322] width 72 height 10
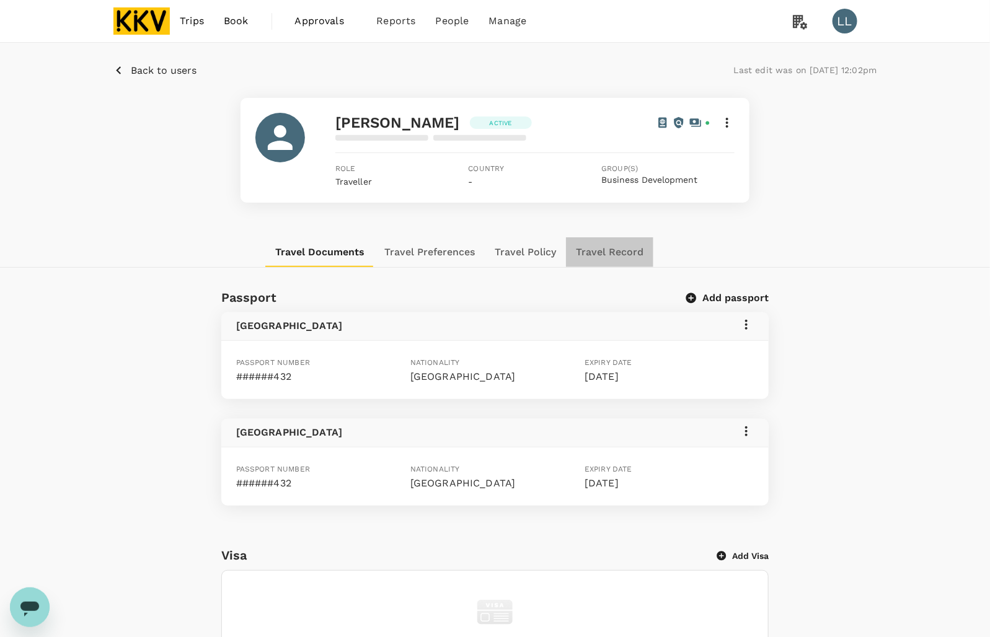
click at [630, 247] on button "Travel Record" at bounding box center [609, 252] width 87 height 30
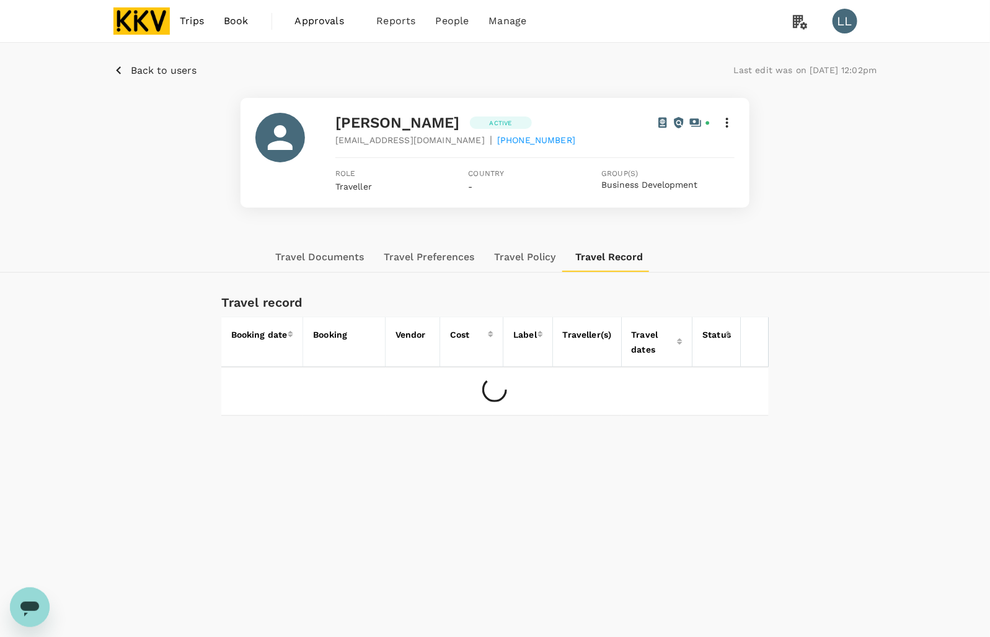
click at [854, 339] on div "Travel record Booking date Booking Vendor Cost Label Traveller(s) Travel dates …" at bounding box center [495, 374] width 990 height 163
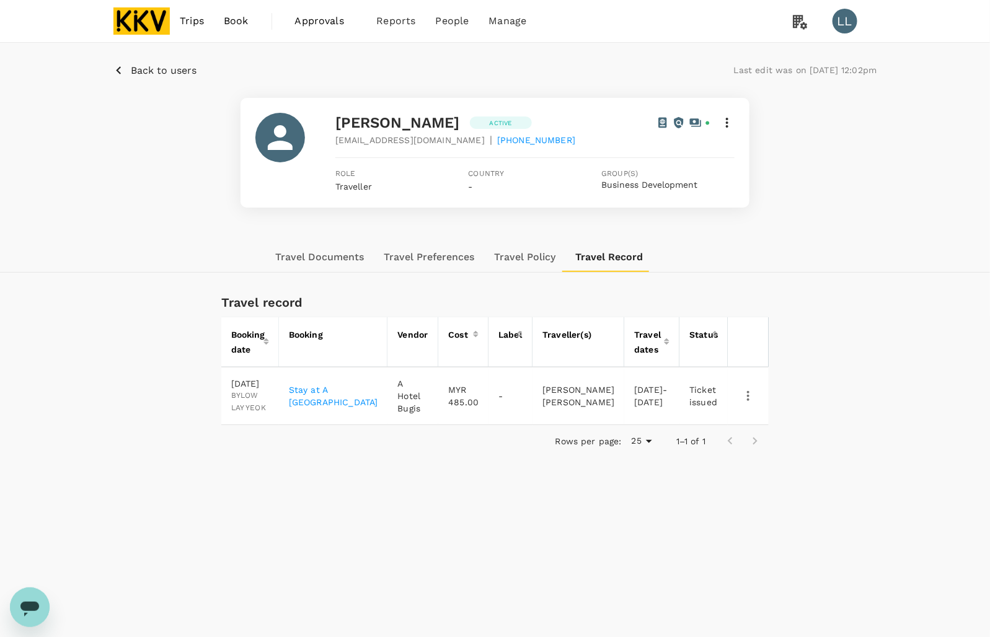
click at [803, 400] on div "Travel record Booking date Booking Vendor Cost Label Traveller(s) Travel dates …" at bounding box center [495, 395] width 990 height 205
click at [805, 462] on div "Travel record Booking date Booking Vendor Cost Label Traveller(s) Travel dates …" at bounding box center [495, 395] width 990 height 205
click at [513, 258] on button "Travel Policy" at bounding box center [524, 257] width 81 height 30
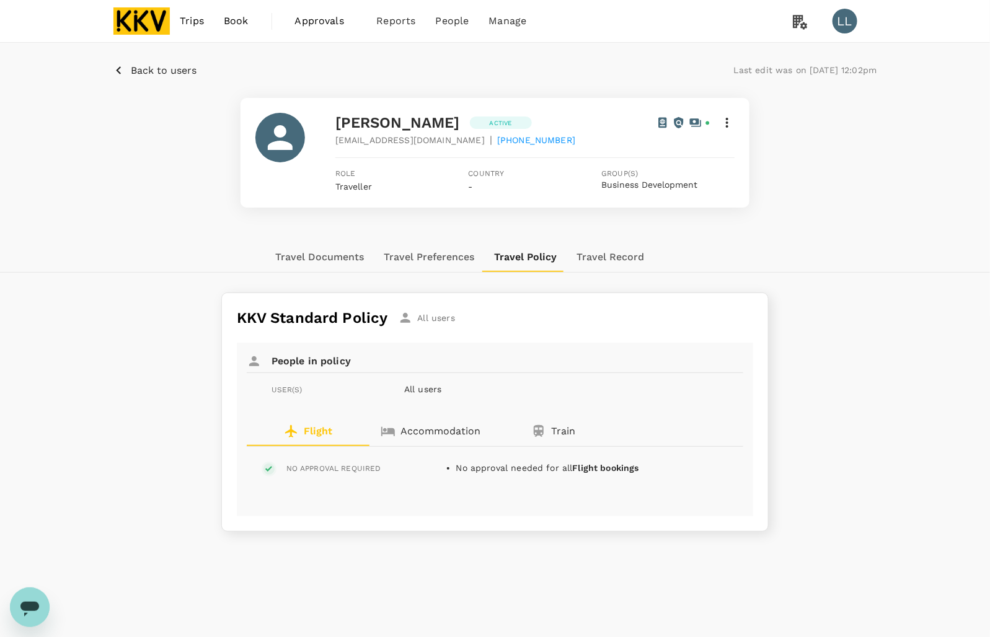
click at [390, 425] on icon "button" at bounding box center [388, 431] width 15 height 15
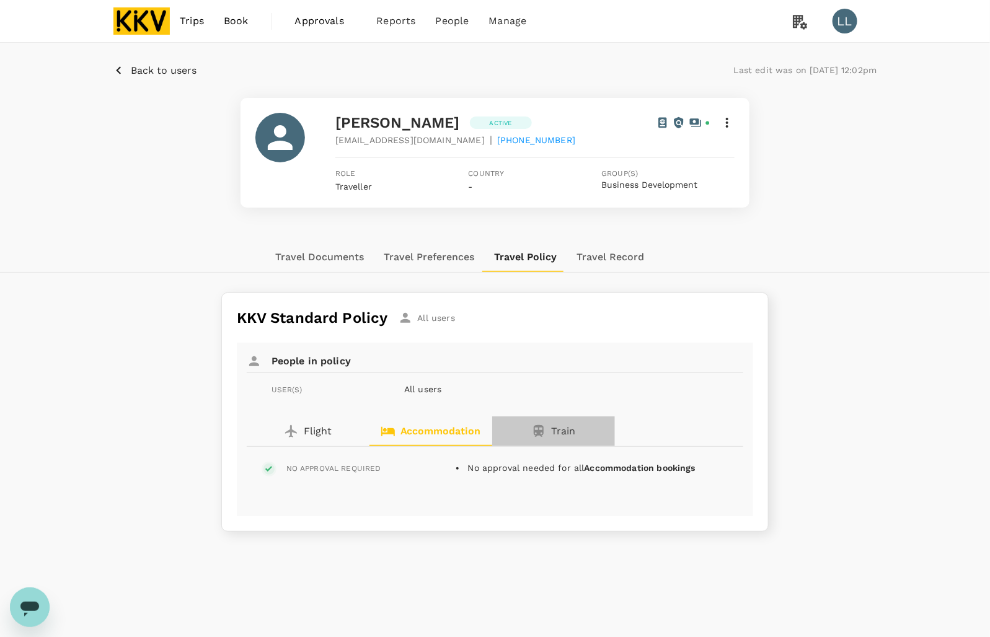
click at [524, 423] on button "Train" at bounding box center [553, 432] width 123 height 30
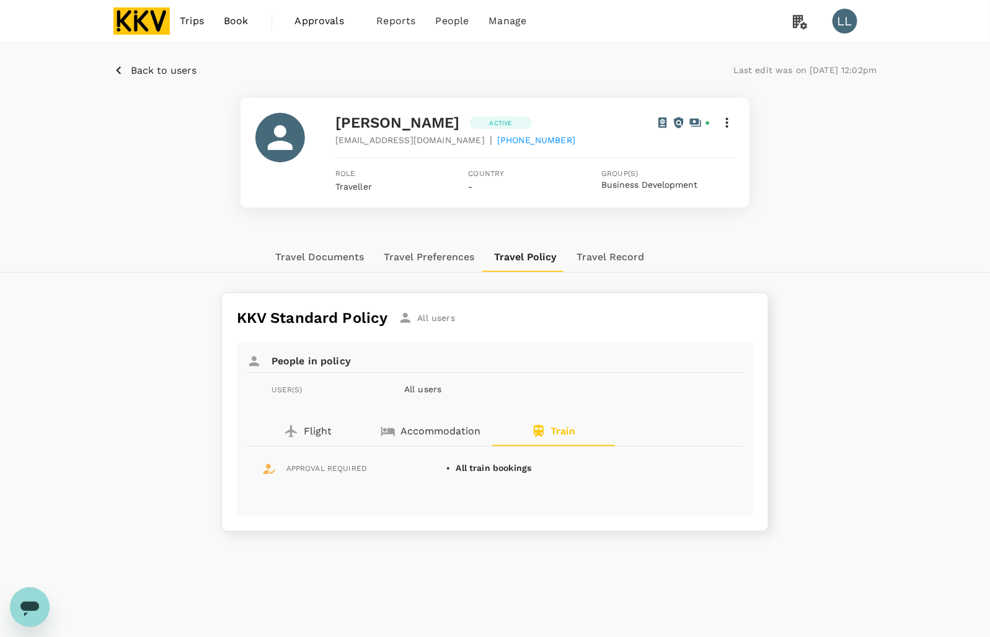
click at [309, 424] on p "Flight" at bounding box center [318, 431] width 28 height 15
click at [162, 22] on img at bounding box center [141, 20] width 57 height 27
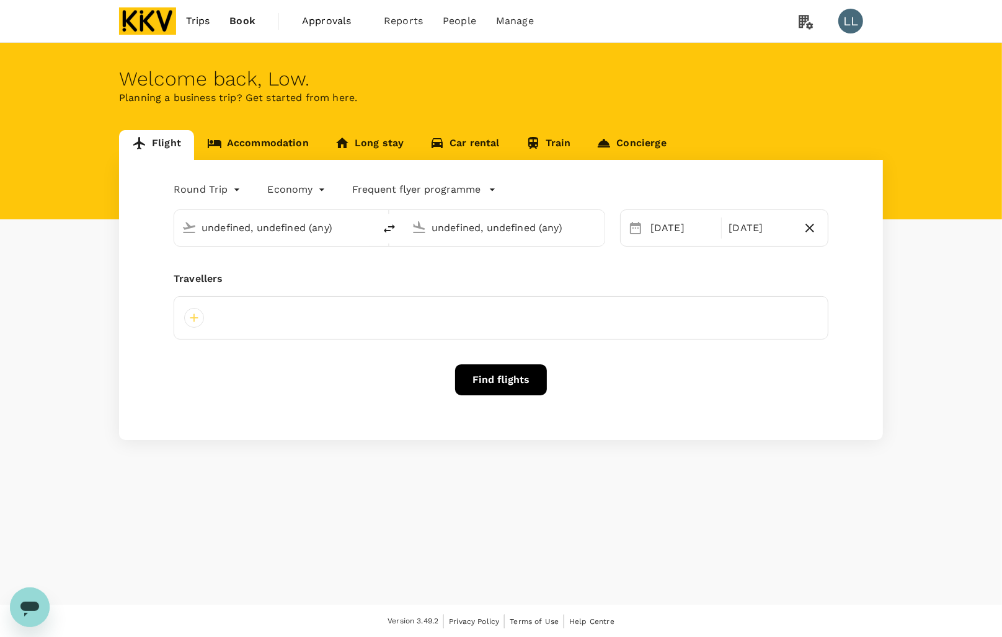
type input "Sultan Ismail Intl (JHB)"
type input "Sultan Abdul Aziz Shah (SZB)"
type input "Sultan Ismail Intl (JHB)"
type input "Sultan Abdul Aziz Shah (SZB)"
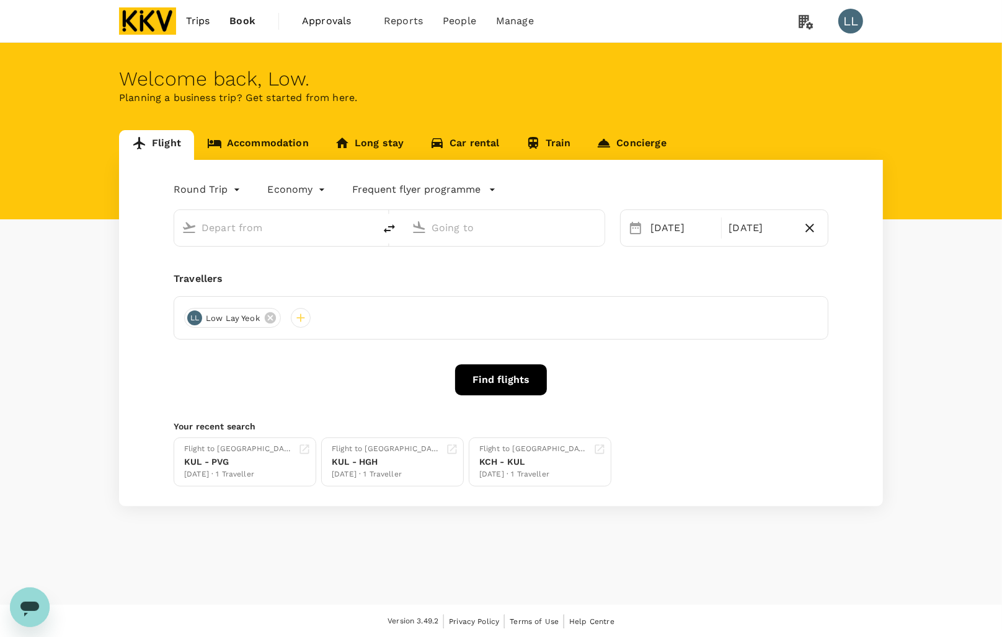
type input "Sultan Ismail Intl (JHB)"
type input "Sultan Abdul Aziz Shah (SZB)"
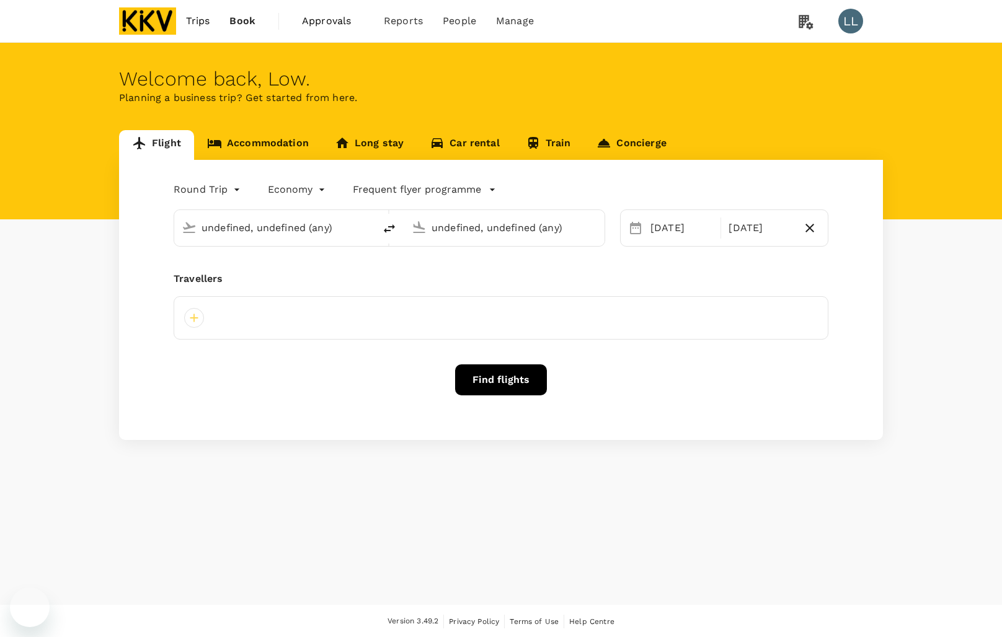
type input "[PERSON_NAME] (JHB)"
type input "Sultan [PERSON_NAME] [PERSON_NAME] (SZB)"
type input "[PERSON_NAME] (JHB)"
type input "Sultan [PERSON_NAME] [PERSON_NAME] (SZB)"
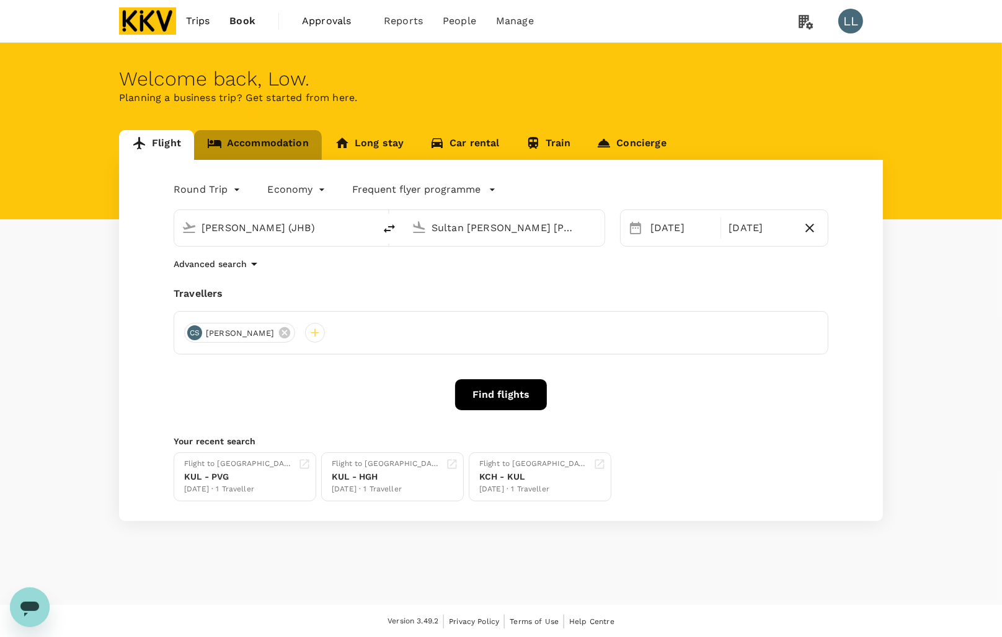
click at [250, 147] on link "Accommodation" at bounding box center [258, 145] width 128 height 30
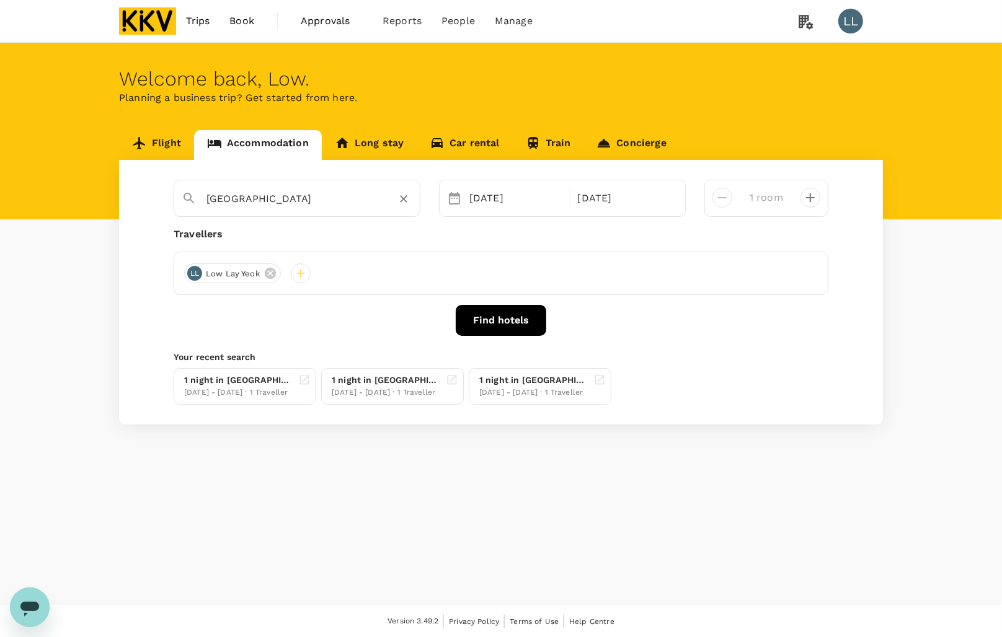
drag, startPoint x: 248, startPoint y: 193, endPoint x: 309, endPoint y: 200, distance: 61.1
click at [249, 193] on input "Shanghai" at bounding box center [291, 198] width 171 height 19
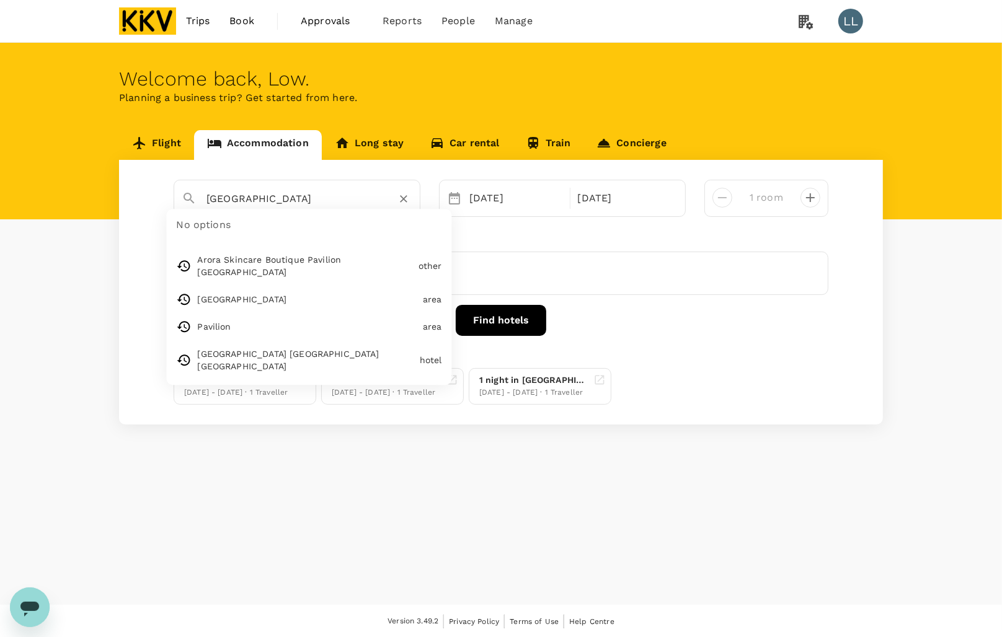
type input "Lot 4.47.00, Level 4, Pavilion Bukit Jalil"
click at [405, 200] on icon "Clear" at bounding box center [403, 199] width 7 height 7
click at [274, 199] on input "text" at bounding box center [291, 198] width 171 height 19
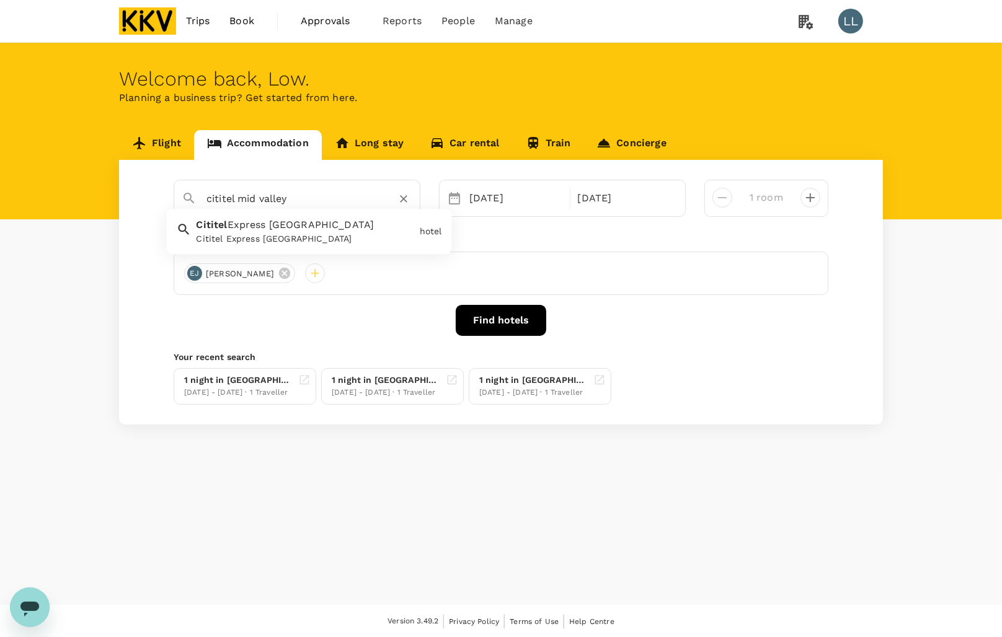
click at [301, 231] on span "Express Kota Kinabalu" at bounding box center [300, 225] width 147 height 12
click at [363, 206] on input "Cititel Express Kota Kinabalu" at bounding box center [291, 198] width 171 height 19
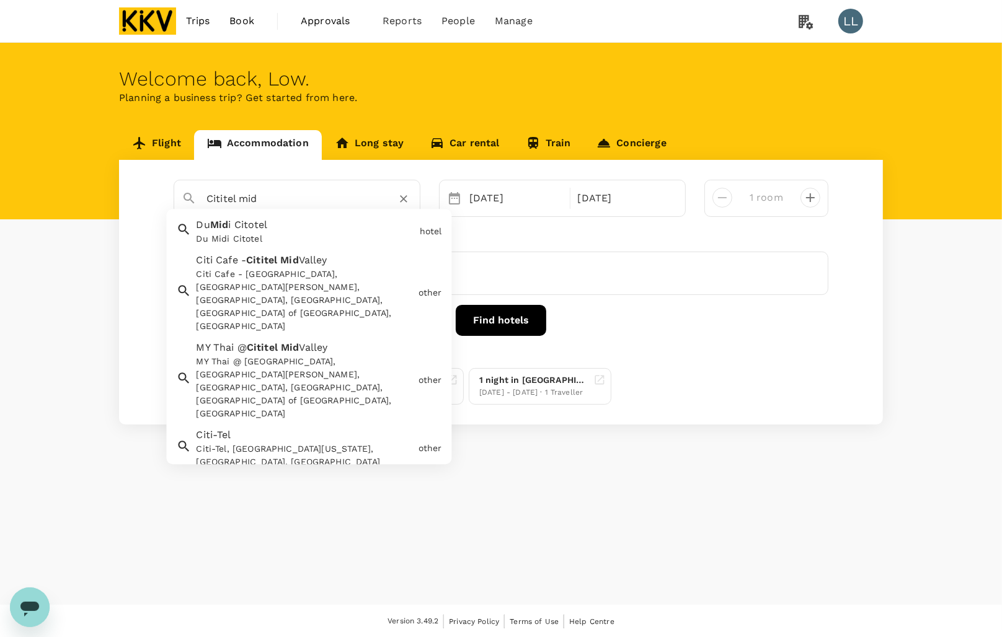
click at [262, 274] on div "Citi Cafe - Cititel Mid Valley, Lingkaran Syed Putra, Mid Valley City, Kuala Lu…" at bounding box center [304, 300] width 217 height 65
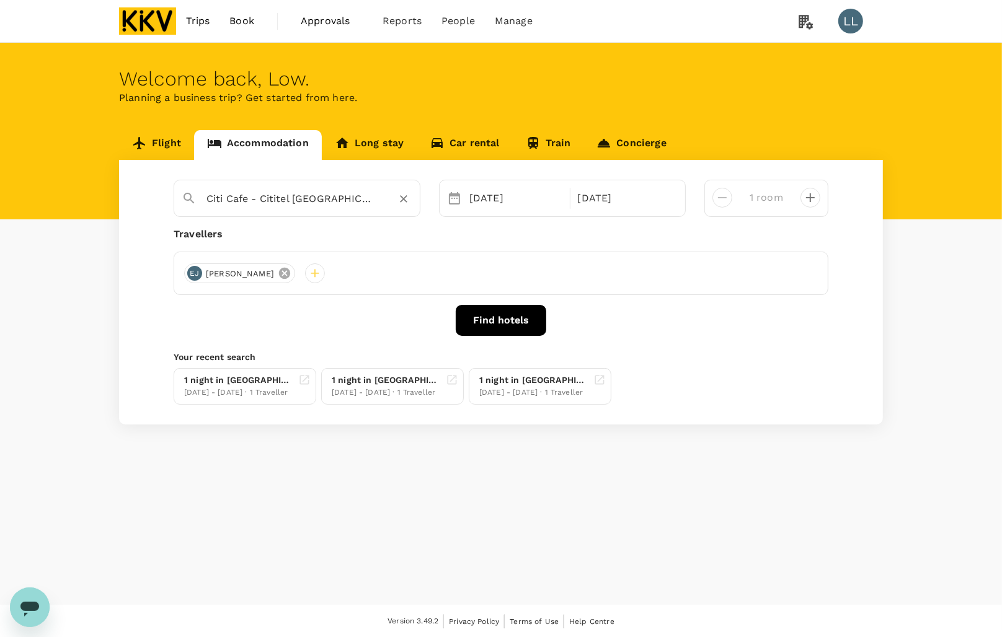
type input "Citi Cafe - Cititel Mid Valley"
click at [290, 271] on icon at bounding box center [284, 273] width 11 height 11
click at [196, 271] on div at bounding box center [194, 273] width 20 height 20
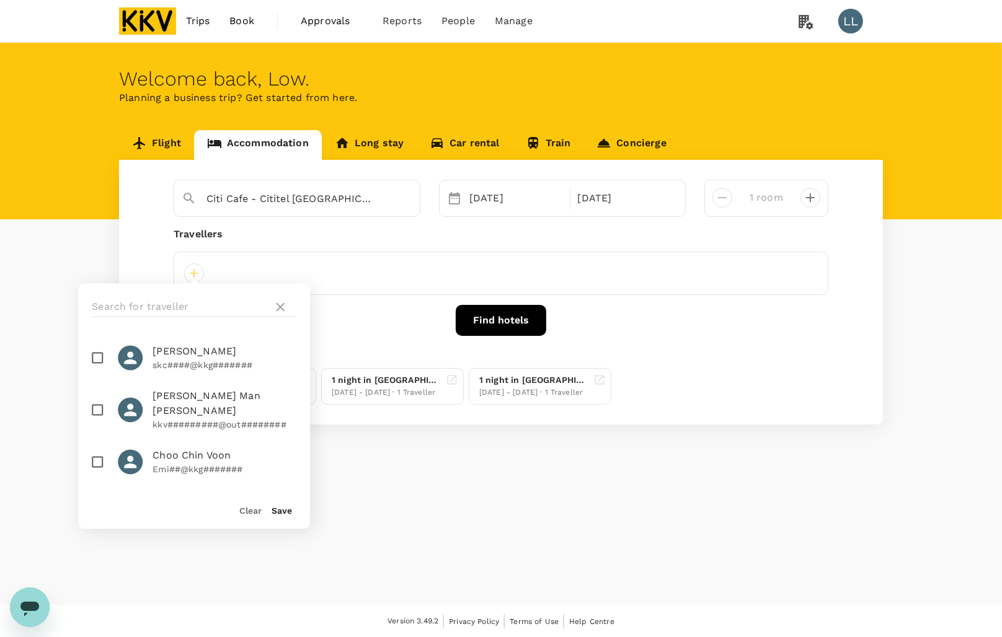
click at [100, 361] on input "checkbox" at bounding box center [97, 358] width 26 height 26
checkbox input "true"
drag, startPoint x: 454, startPoint y: 237, endPoint x: 487, endPoint y: 231, distance: 32.8
click at [456, 237] on div "Travellers" at bounding box center [501, 234] width 655 height 15
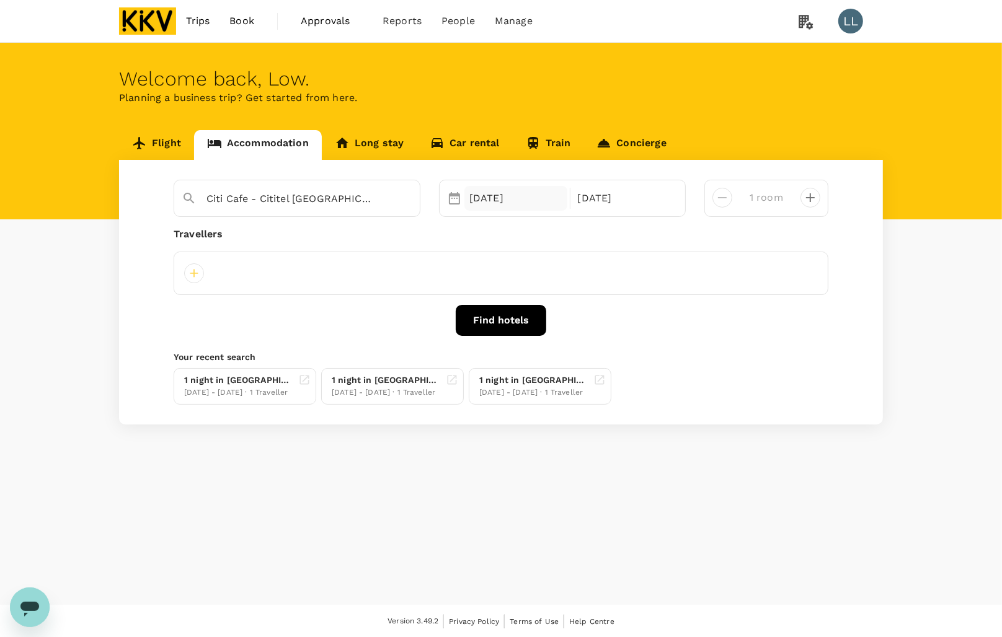
click at [494, 198] on div "25 Aug" at bounding box center [515, 198] width 103 height 25
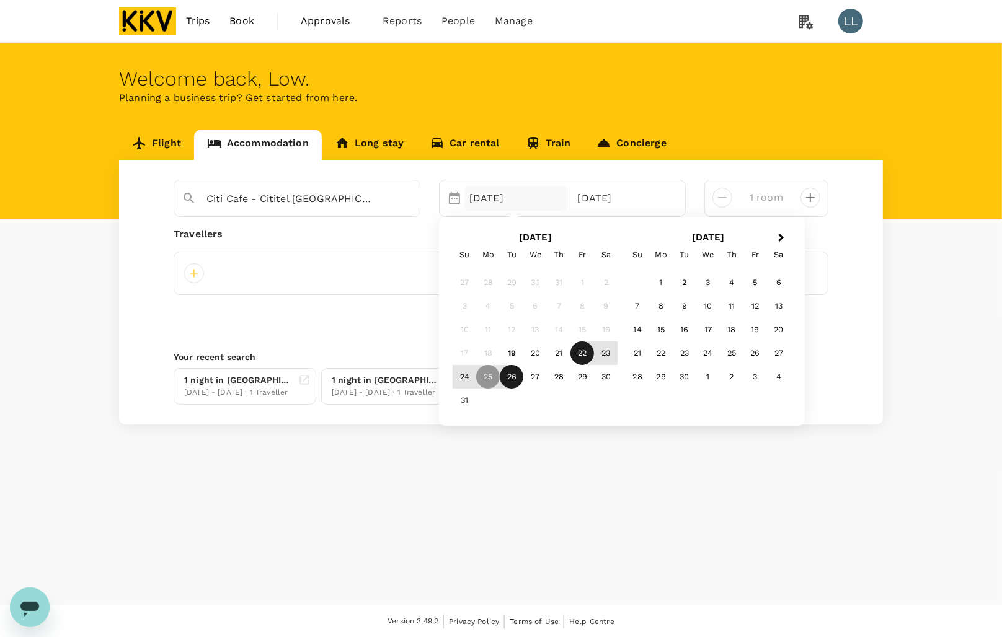
click at [583, 350] on div "22" at bounding box center [582, 354] width 24 height 24
click at [462, 375] on div "24" at bounding box center [464, 377] width 24 height 24
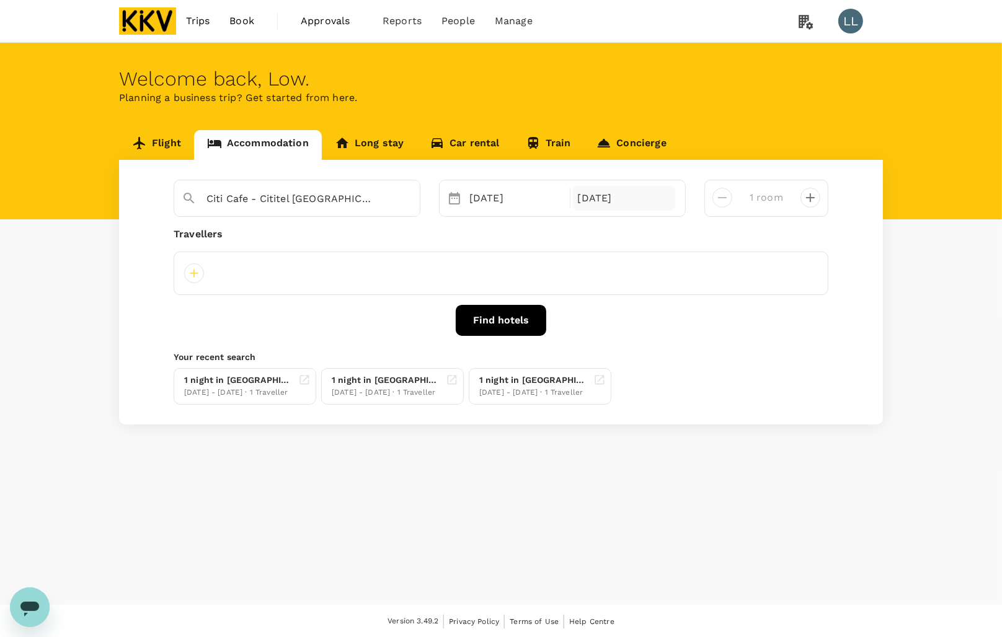
click at [637, 200] on div "24 Aug" at bounding box center [624, 198] width 103 height 25
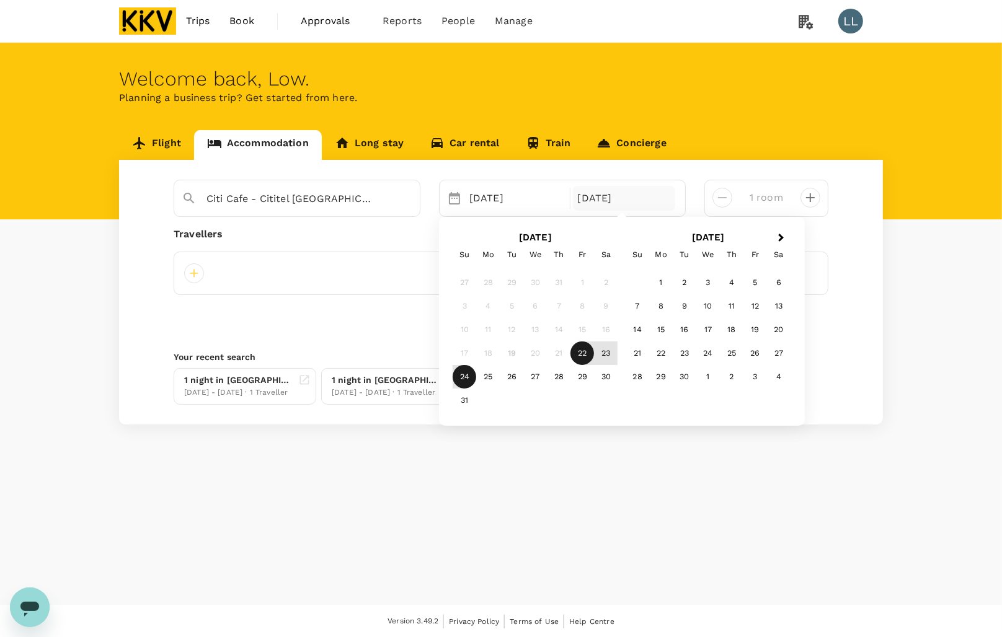
click at [581, 349] on div "22" at bounding box center [582, 354] width 24 height 24
click at [603, 355] on div "23" at bounding box center [606, 354] width 24 height 24
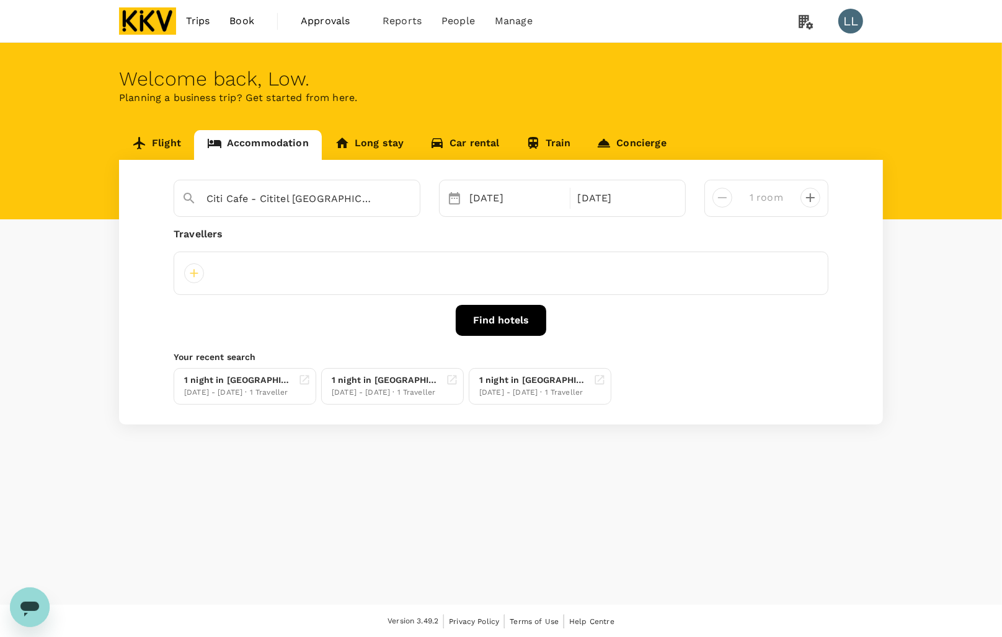
drag, startPoint x: 627, startPoint y: 316, endPoint x: 573, endPoint y: 316, distance: 53.3
click at [627, 317] on div "Find hotels" at bounding box center [501, 320] width 655 height 31
click at [202, 270] on div at bounding box center [194, 273] width 20 height 20
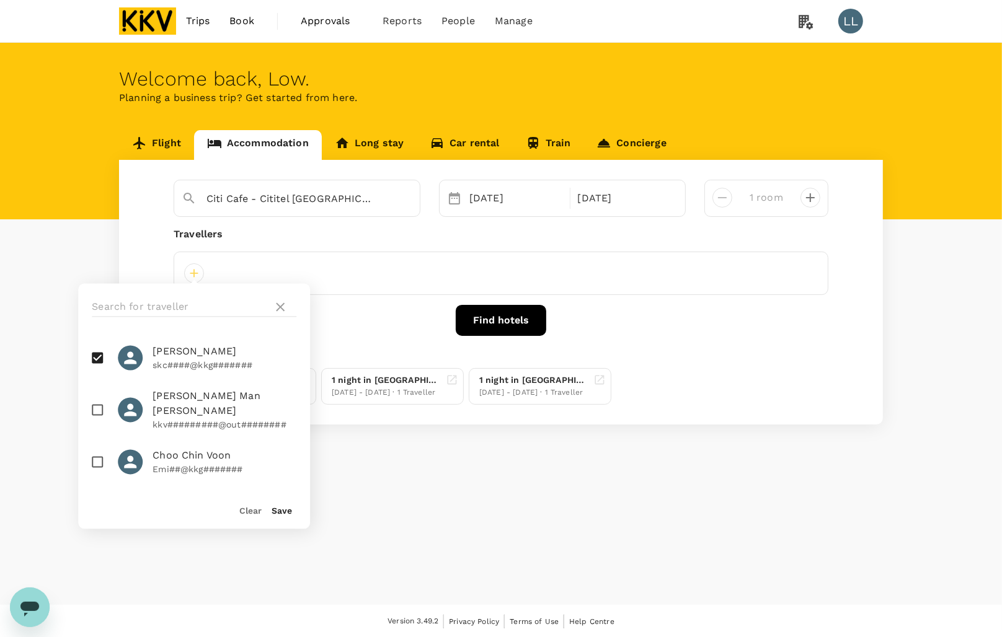
click at [281, 504] on div "Save" at bounding box center [277, 505] width 30 height 25
click at [280, 505] on div "Save" at bounding box center [277, 505] width 30 height 25
click at [293, 510] on div "Clear Save" at bounding box center [189, 505] width 242 height 47
click at [283, 510] on button "Save" at bounding box center [281, 511] width 20 height 10
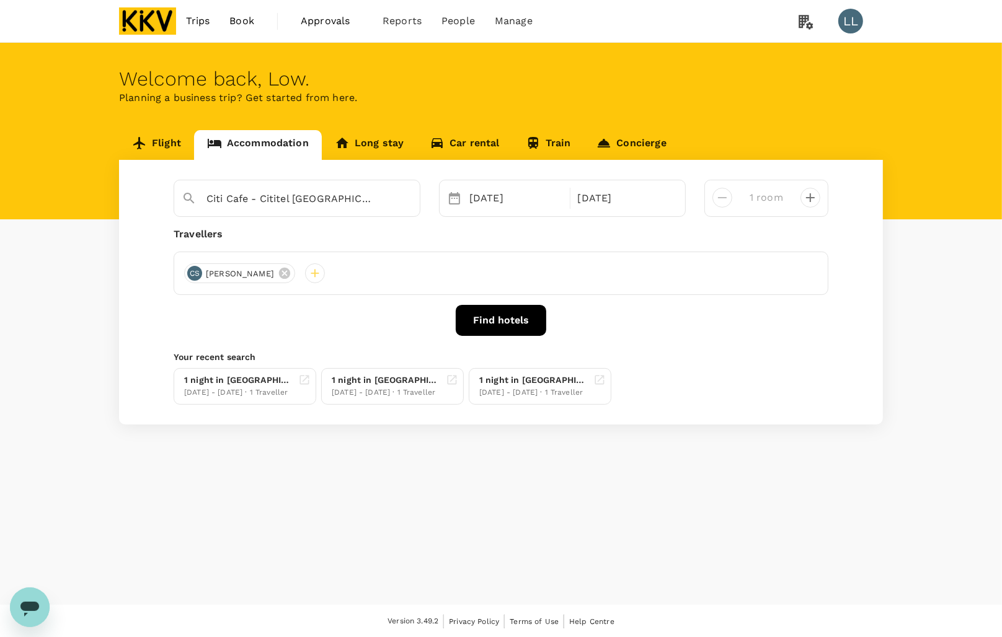
click at [490, 323] on button "Find hotels" at bounding box center [501, 320] width 90 height 31
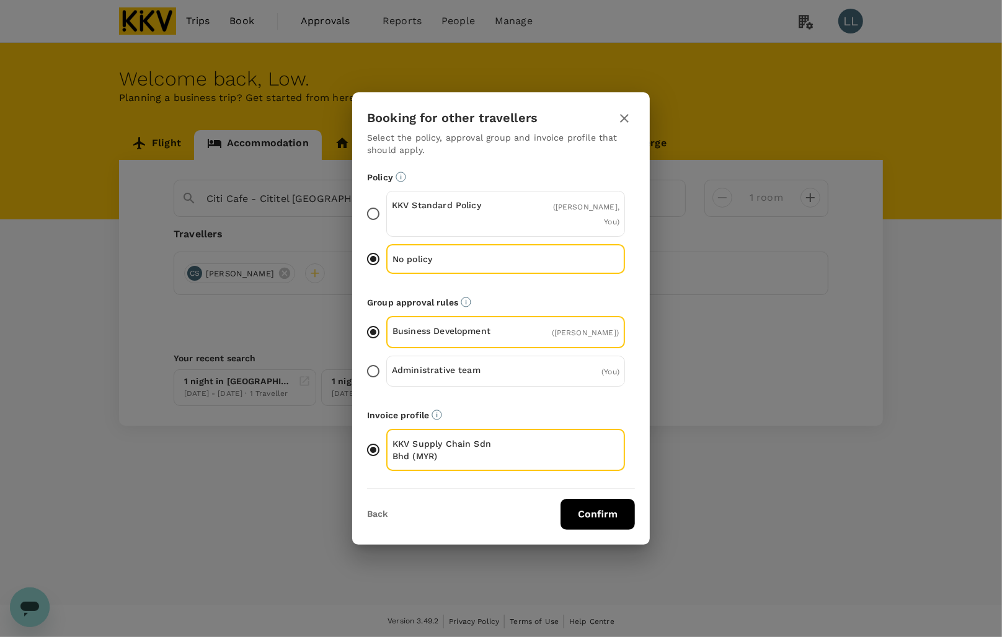
click at [594, 515] on button "Confirm" at bounding box center [597, 514] width 74 height 31
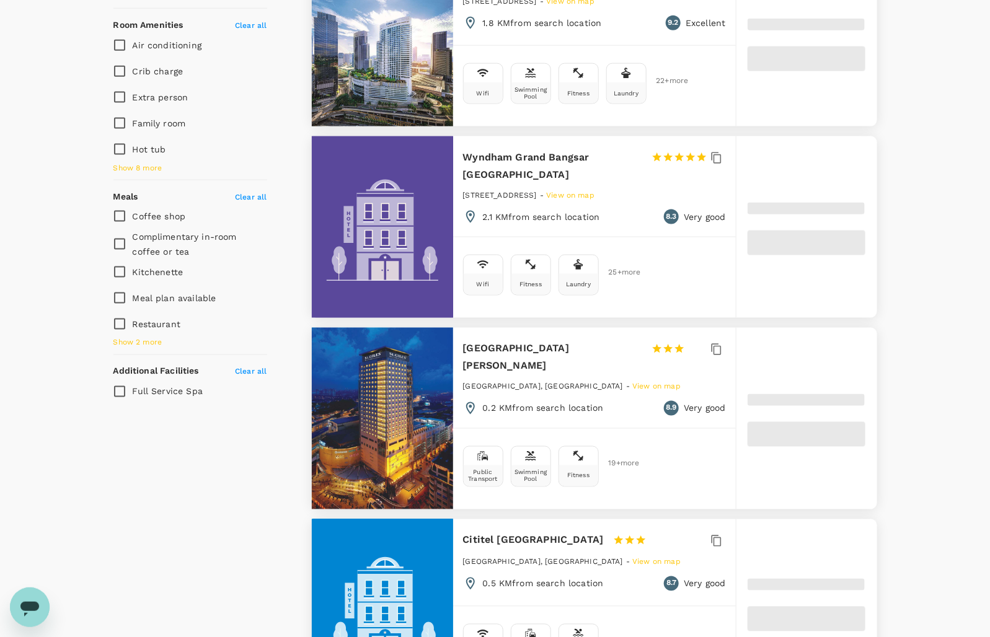
scroll to position [775, 0]
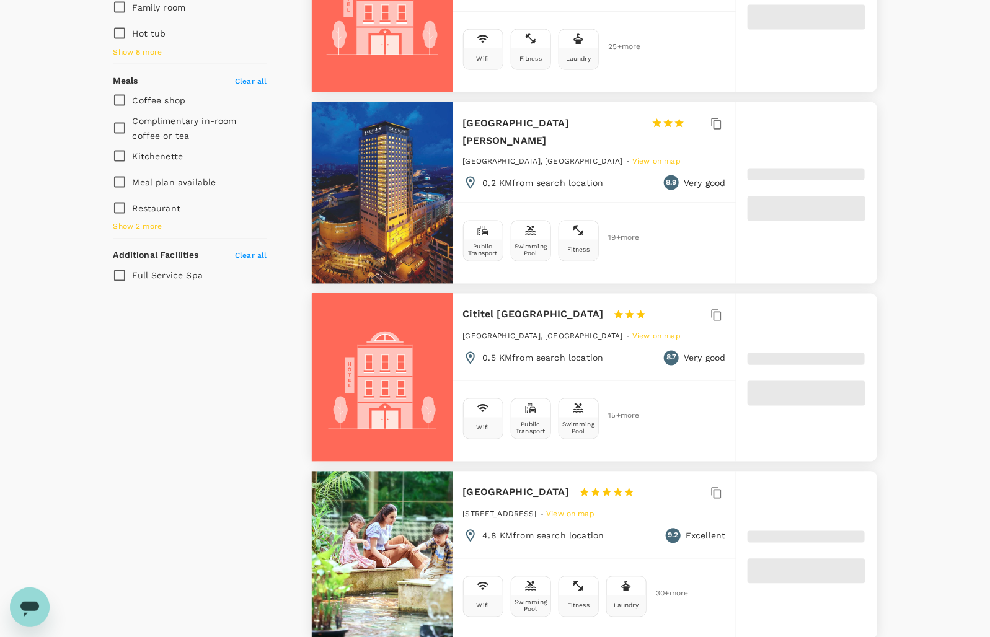
type input "1669.51"
type input "42.51"
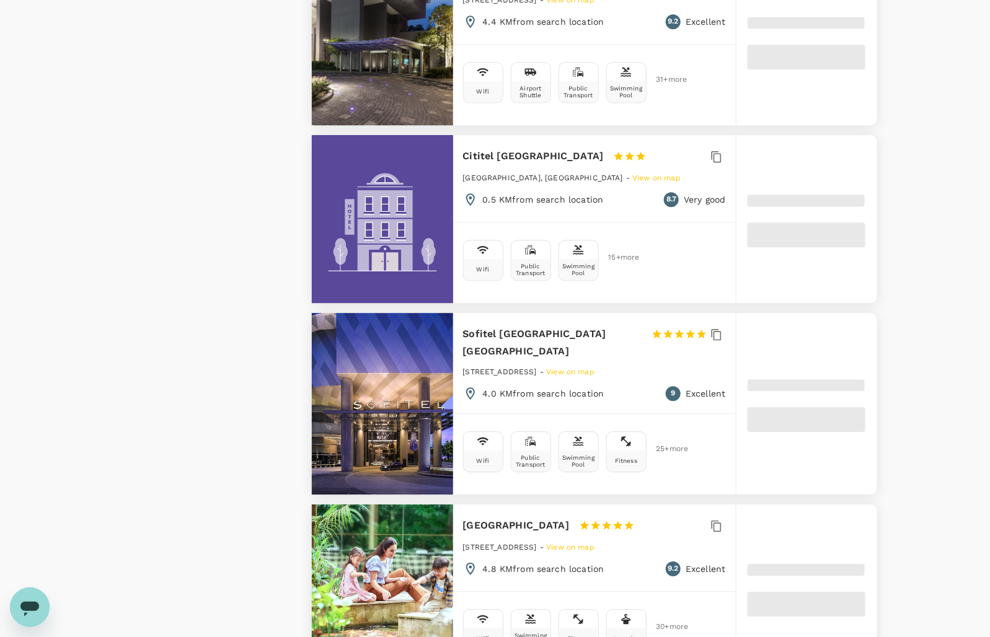
scroll to position [1317, 0]
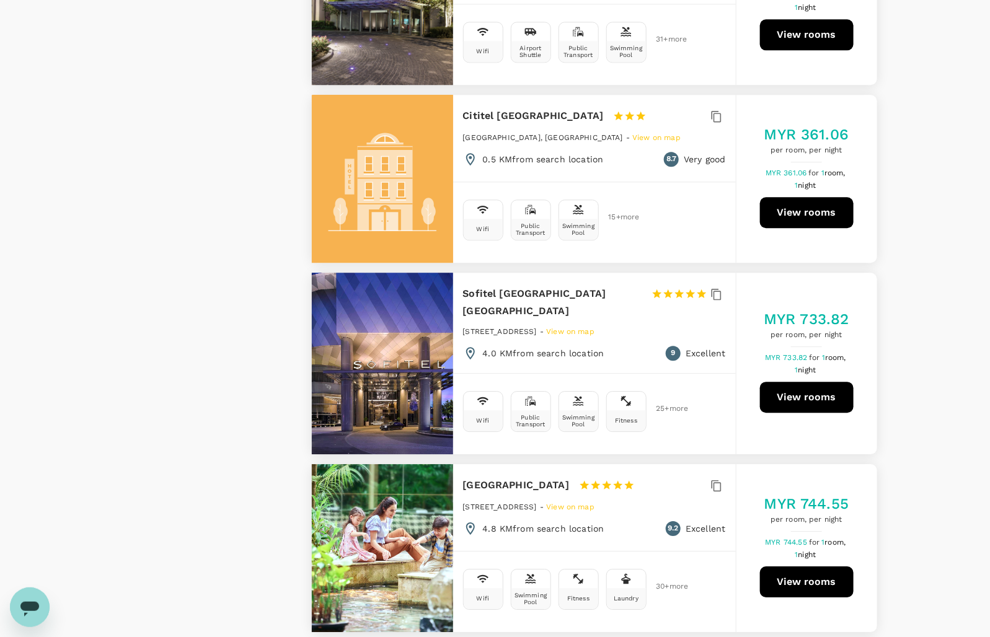
click at [795, 197] on button "View rooms" at bounding box center [807, 212] width 94 height 31
type input "1669.51"
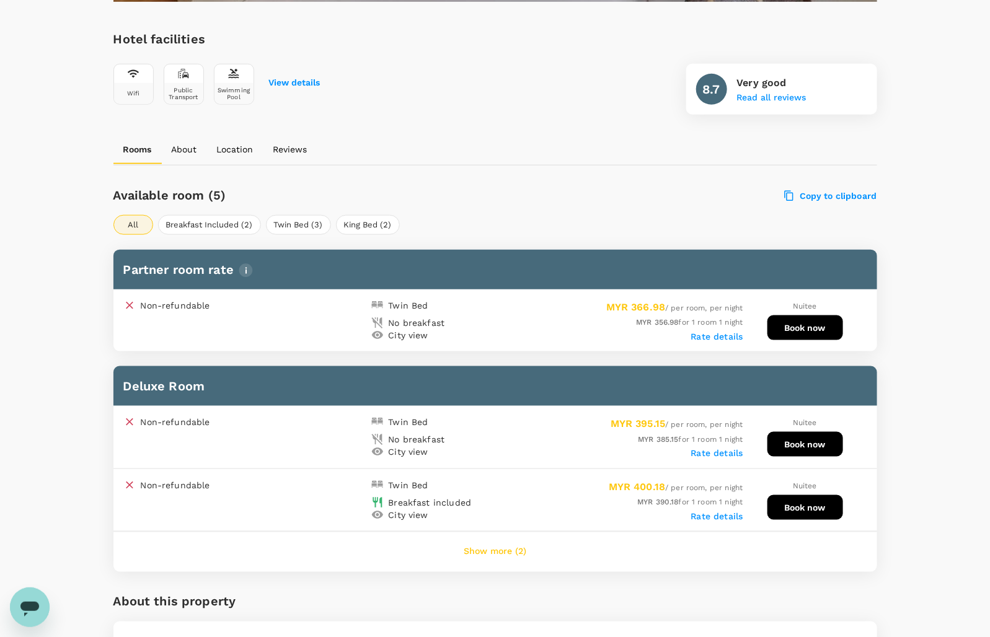
scroll to position [469, 0]
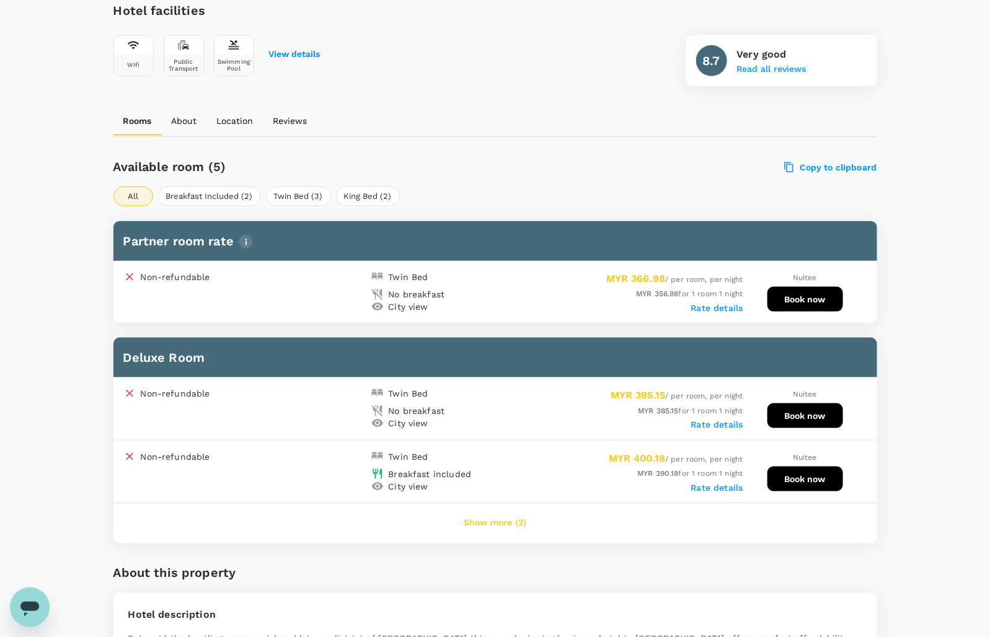
click at [496, 518] on button "Show more (2)" at bounding box center [494, 524] width 97 height 30
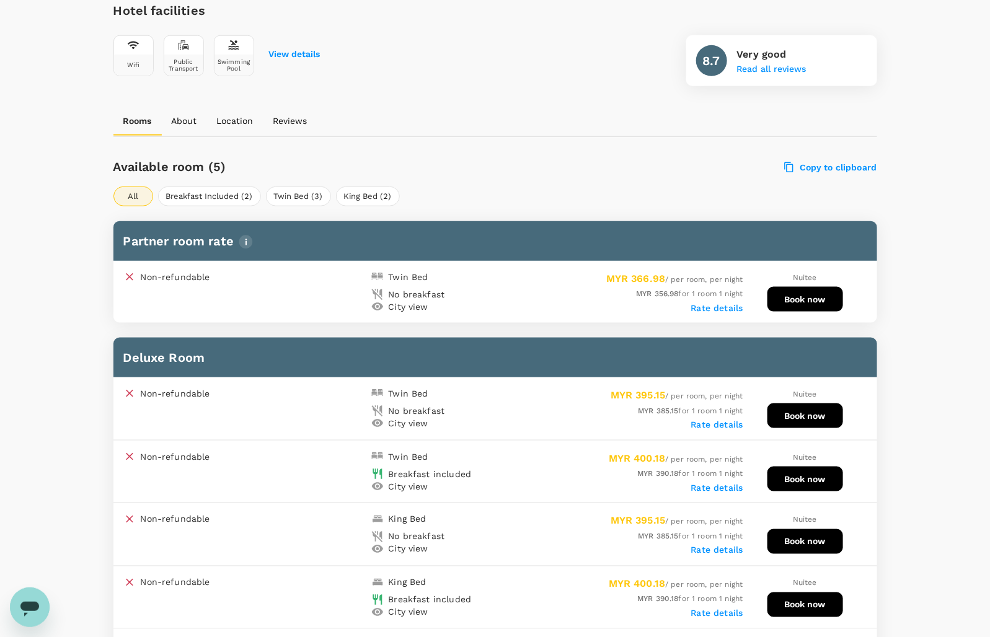
scroll to position [547, 0]
